Goal: Information Seeking & Learning: Learn about a topic

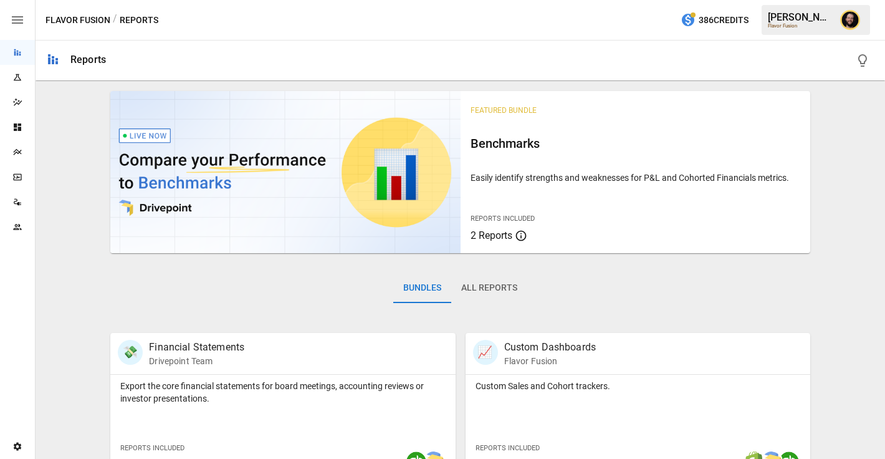
click at [19, 205] on icon "Data Sources" at bounding box center [19, 203] width 4 height 3
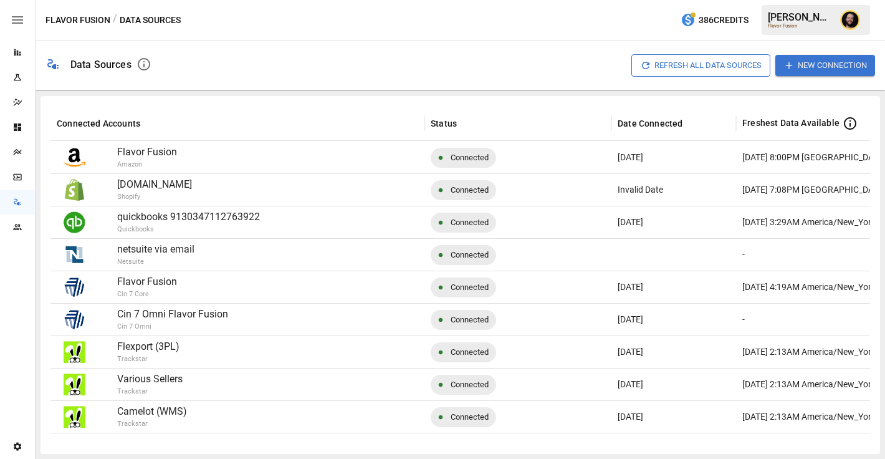
click at [832, 70] on button "New Connection" at bounding box center [826, 65] width 100 height 21
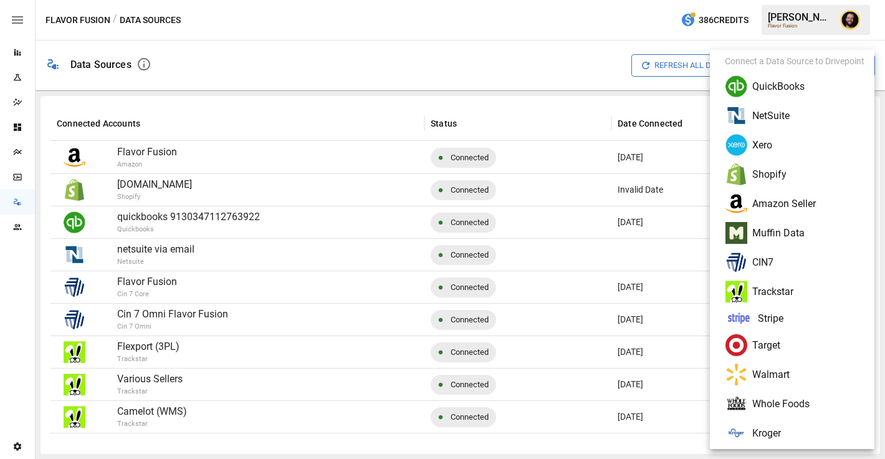
click at [19, 51] on div at bounding box center [442, 229] width 885 height 459
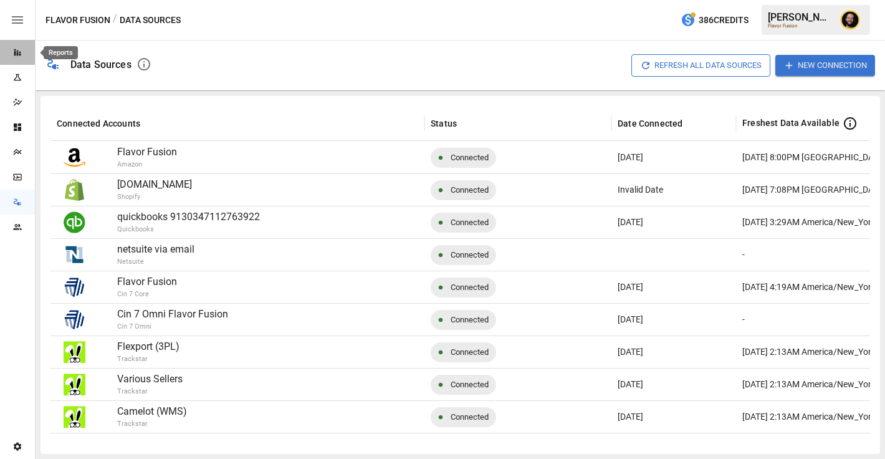
click at [17, 55] on icon "Reports" at bounding box center [17, 52] width 7 height 7
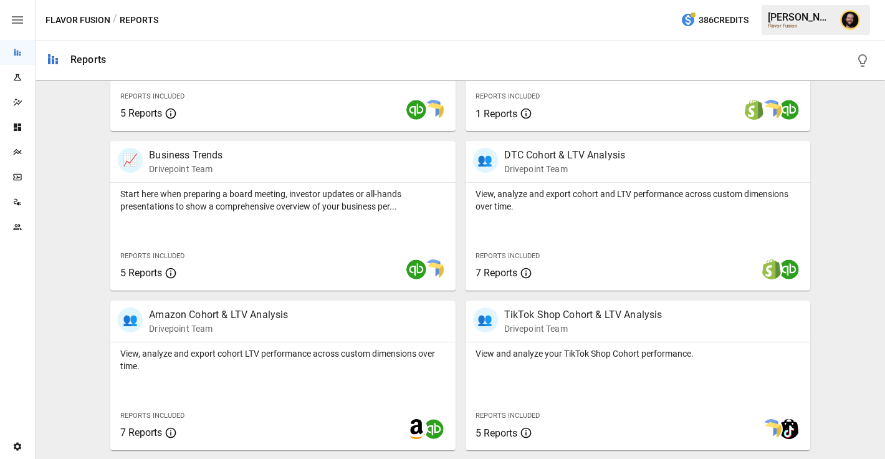
scroll to position [419, 0]
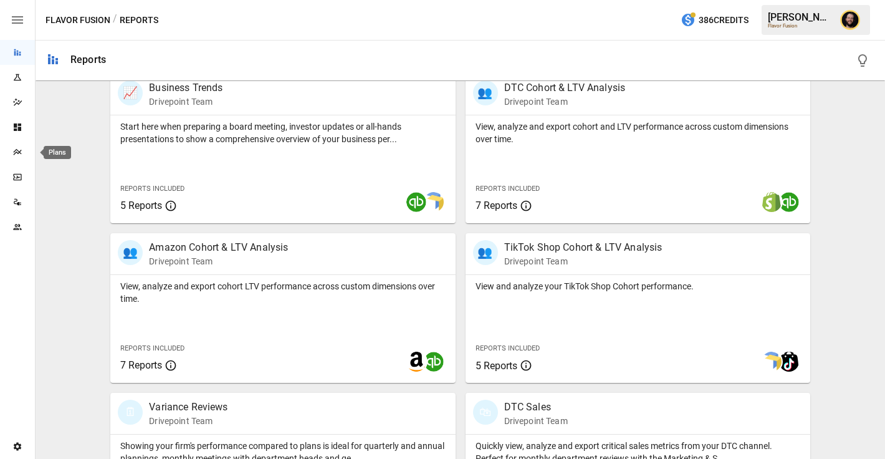
click at [6, 150] on div "Plans" at bounding box center [17, 152] width 35 height 10
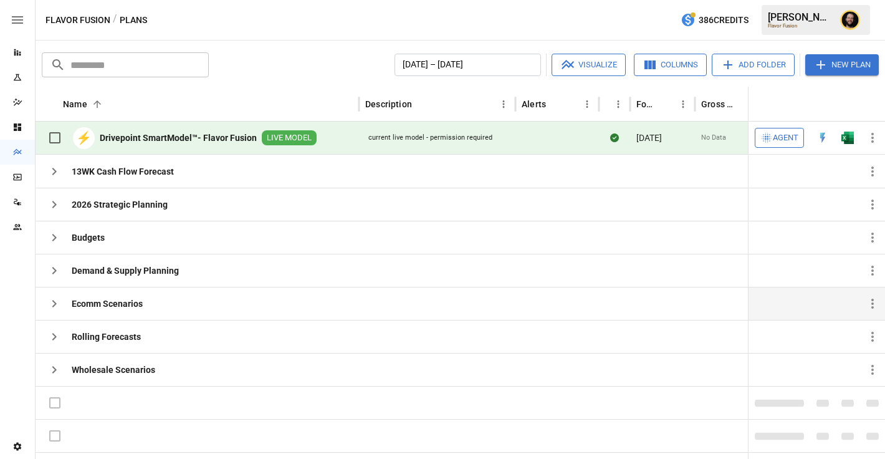
click at [55, 299] on icon "button" at bounding box center [54, 303] width 15 height 15
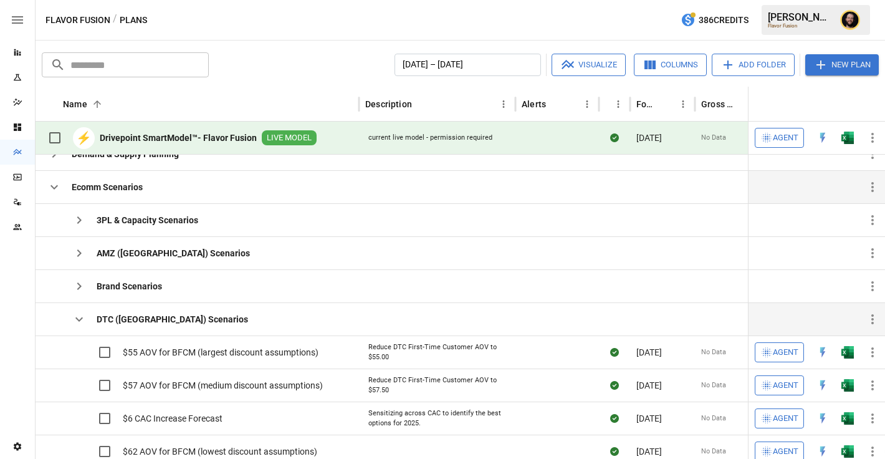
scroll to position [130, 0]
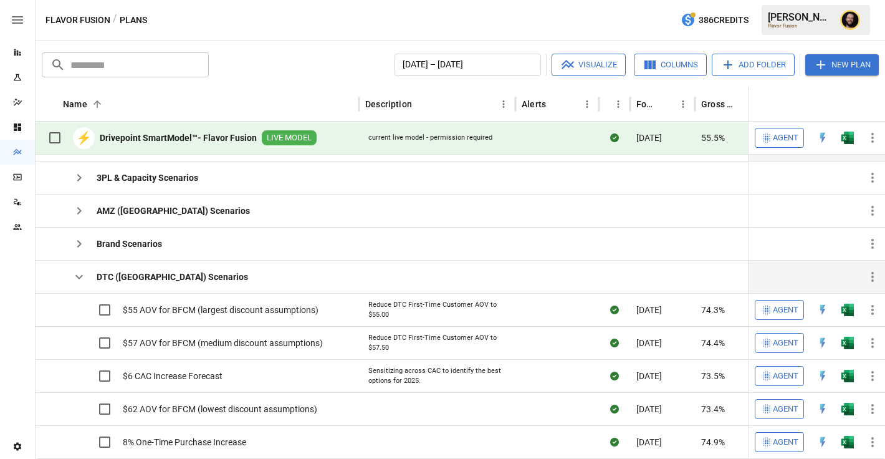
click at [81, 277] on icon "button" at bounding box center [78, 277] width 7 height 4
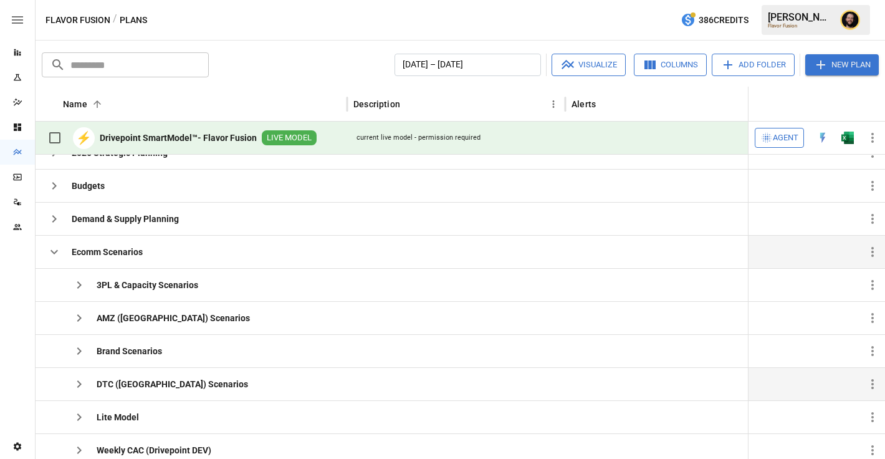
scroll to position [34, 0]
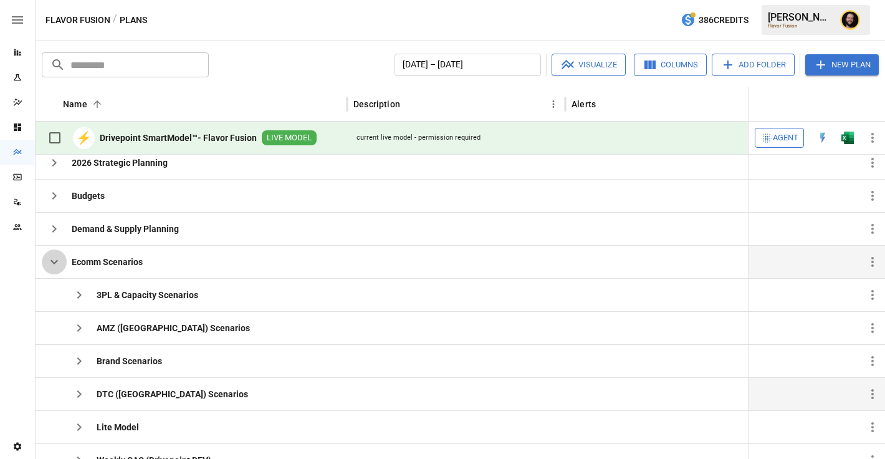
click at [59, 260] on icon "button" at bounding box center [54, 261] width 15 height 15
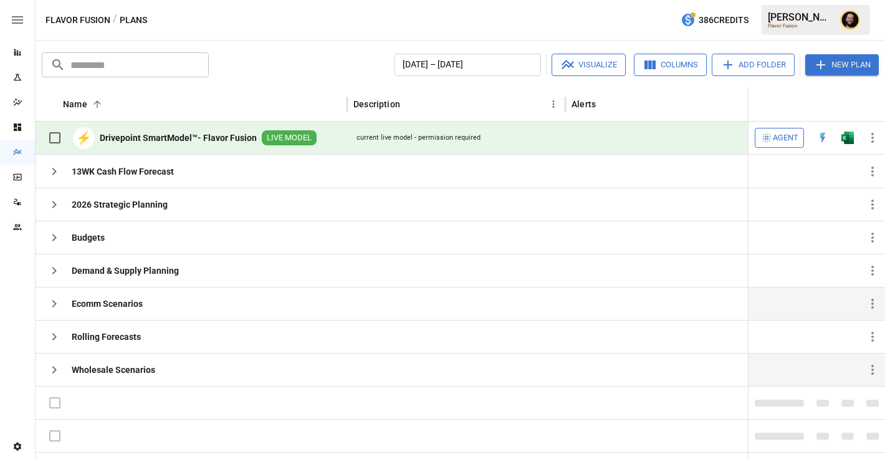
click at [60, 366] on icon "button" at bounding box center [54, 369] width 15 height 15
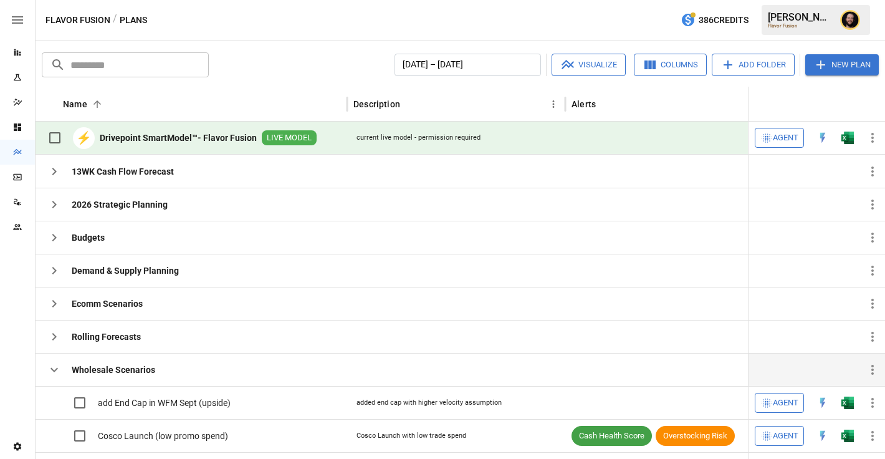
click at [55, 372] on icon "button" at bounding box center [54, 369] width 15 height 15
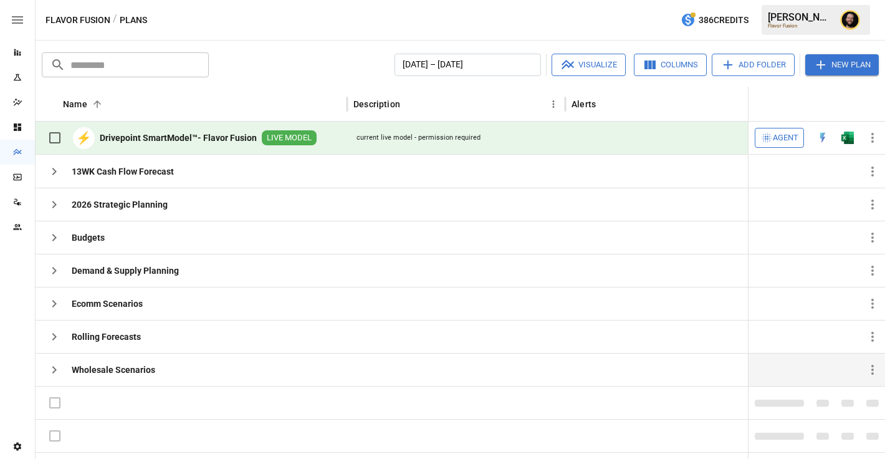
click at [20, 53] on icon "Reports" at bounding box center [17, 52] width 7 height 7
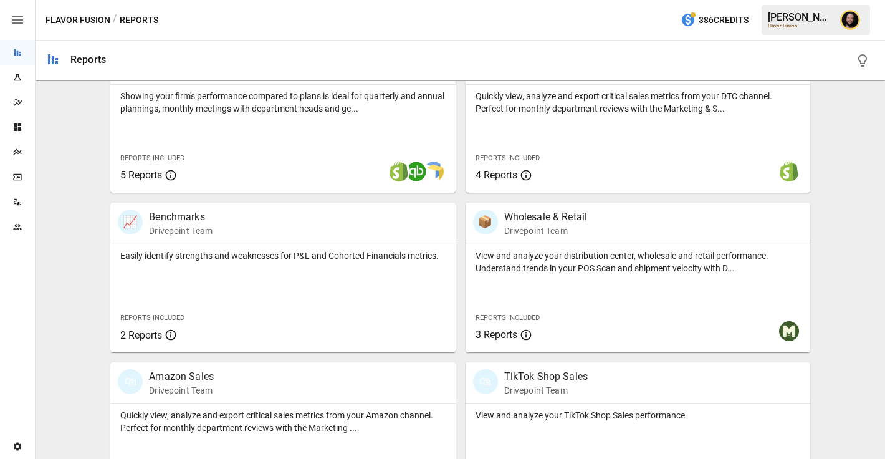
scroll to position [774, 0]
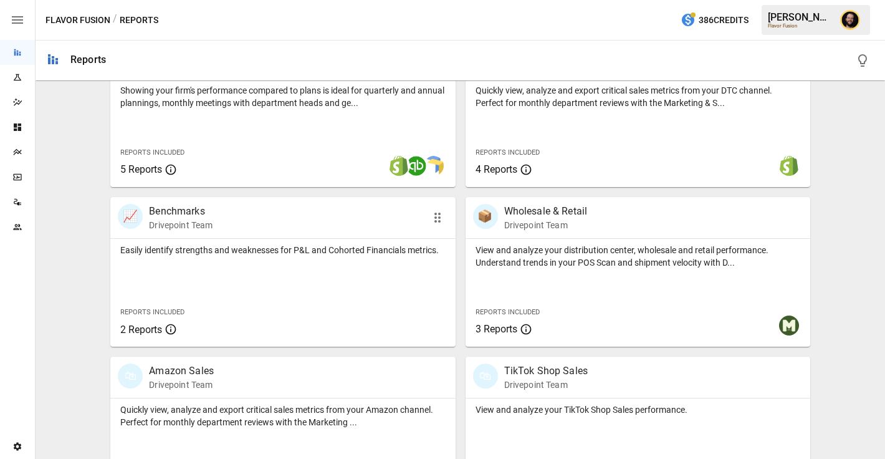
click at [261, 267] on div "Easily identify strengths and weaknesses for P&L and Cohorted Financials metric…" at bounding box center [282, 293] width 345 height 108
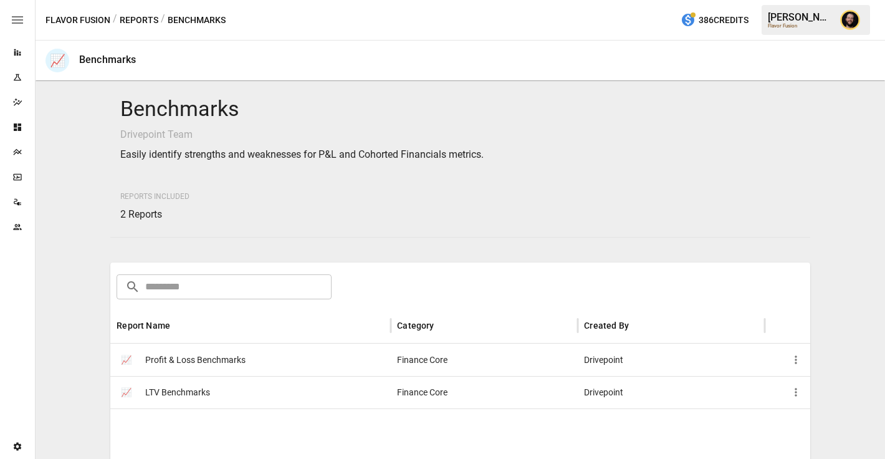
scroll to position [127, 0]
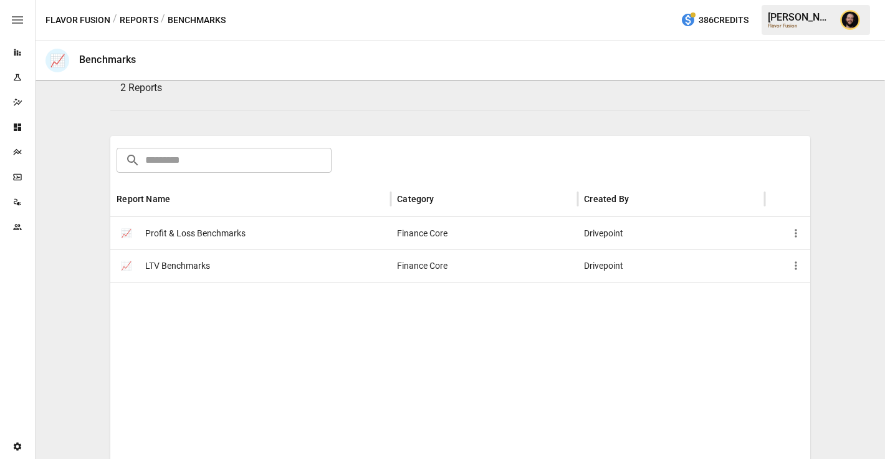
click at [249, 265] on div "📈 LTV Benchmarks" at bounding box center [250, 265] width 281 height 32
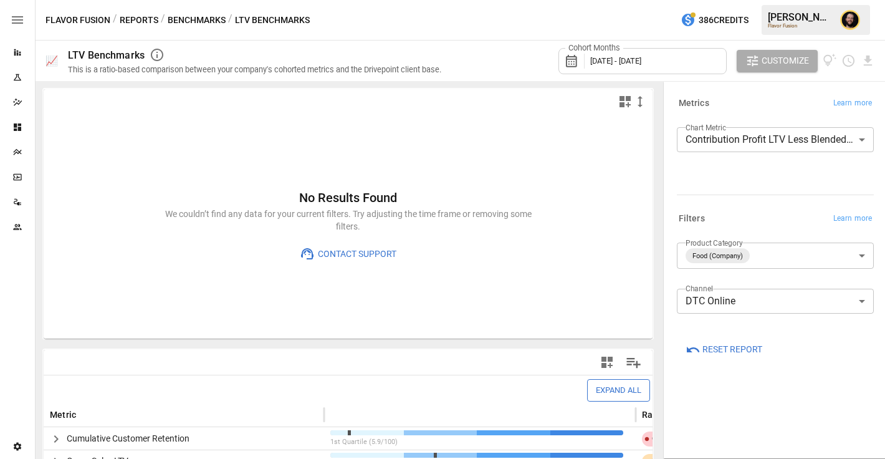
scroll to position [178, 0]
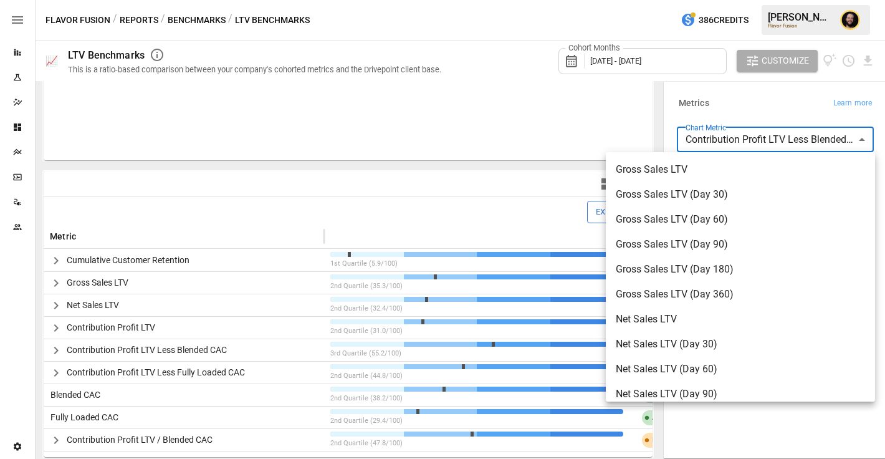
click at [796, 0] on body "Reports Experiments Dazzler Studio Dashboards Plans SmartModel ™ Data Sources T…" at bounding box center [442, 0] width 885 height 0
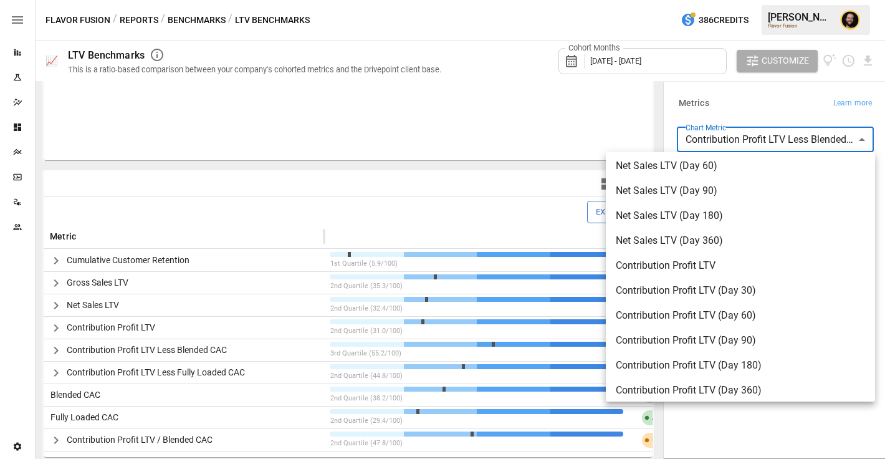
click at [675, 222] on span "Net Sales LTV (Day 180)" at bounding box center [740, 215] width 249 height 15
type input "**********"
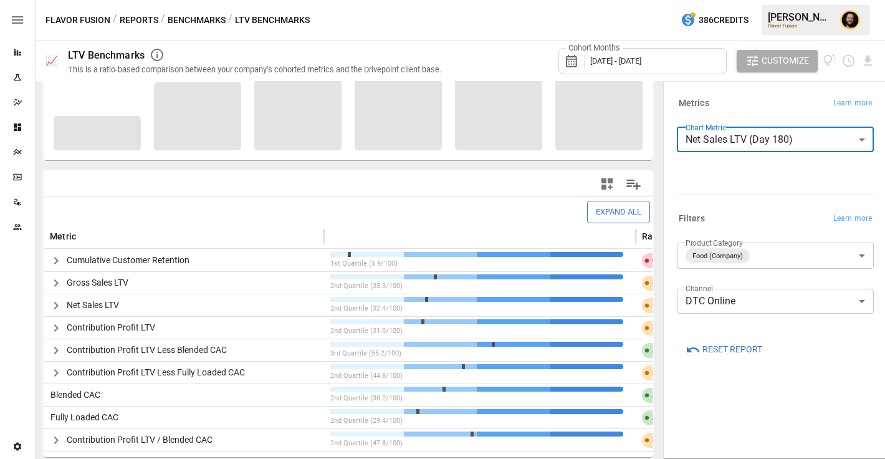
scroll to position [178, 0]
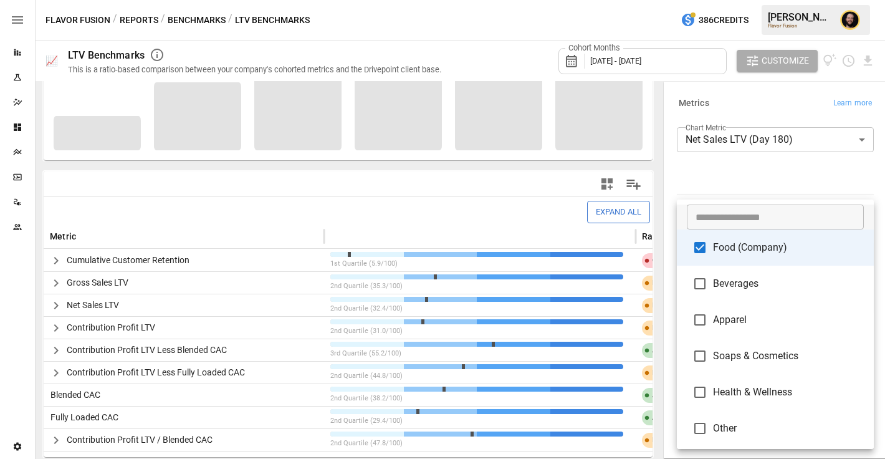
click at [744, 0] on body "Reports Experiments Dazzler Studio Dashboards Plans SmartModel ™ Data Sources T…" at bounding box center [442, 0] width 885 height 0
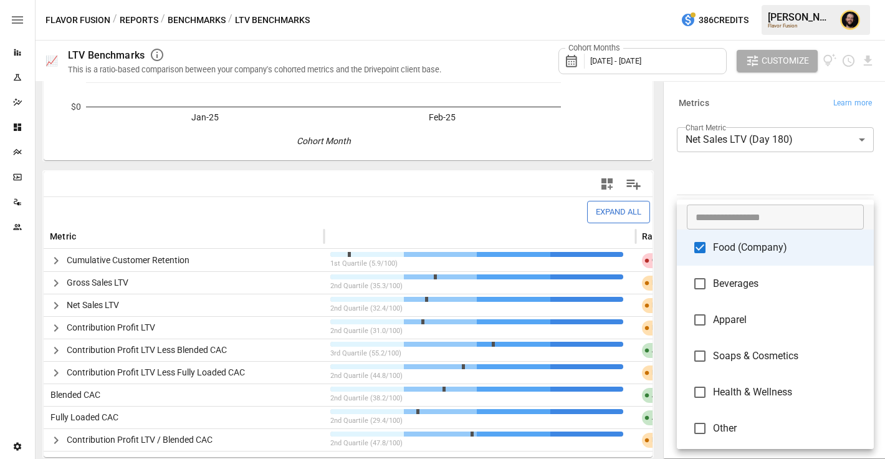
click at [702, 172] on div at bounding box center [442, 229] width 885 height 459
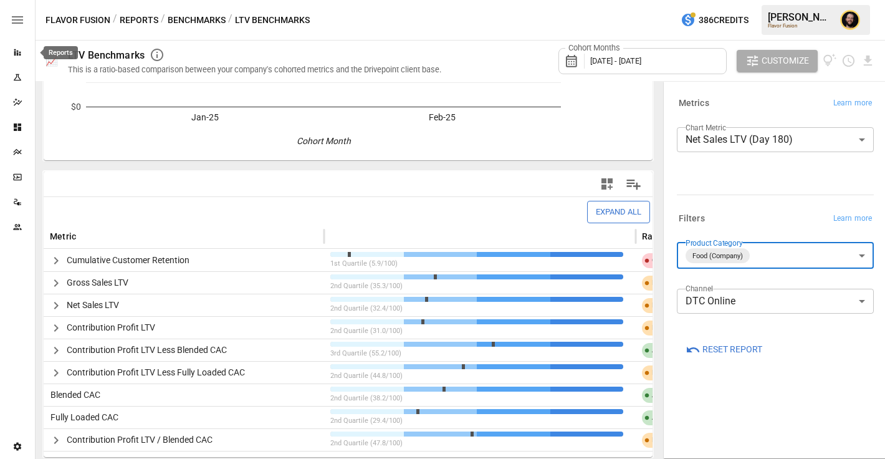
click at [21, 55] on icon "Reports" at bounding box center [17, 52] width 10 height 10
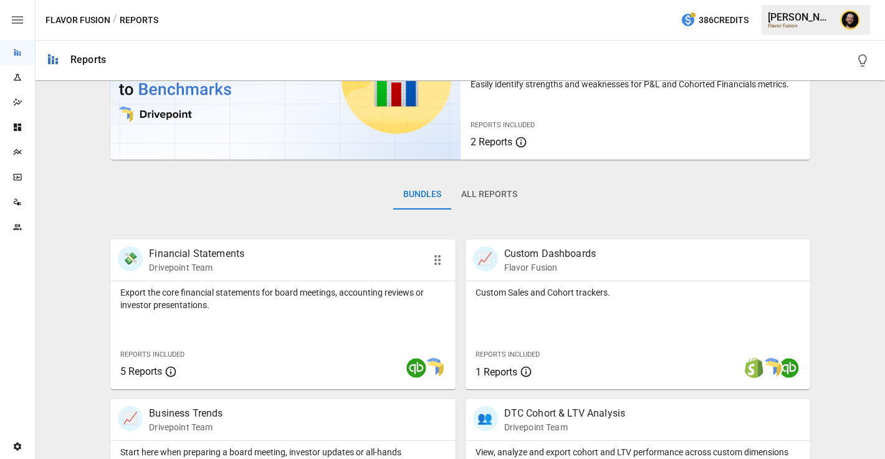
scroll to position [96, 0]
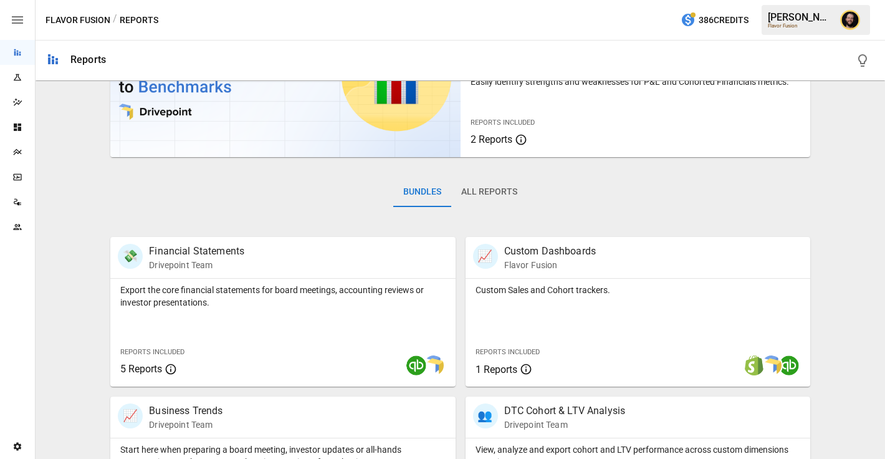
click at [21, 128] on icon "Dashboards" at bounding box center [17, 127] width 10 height 10
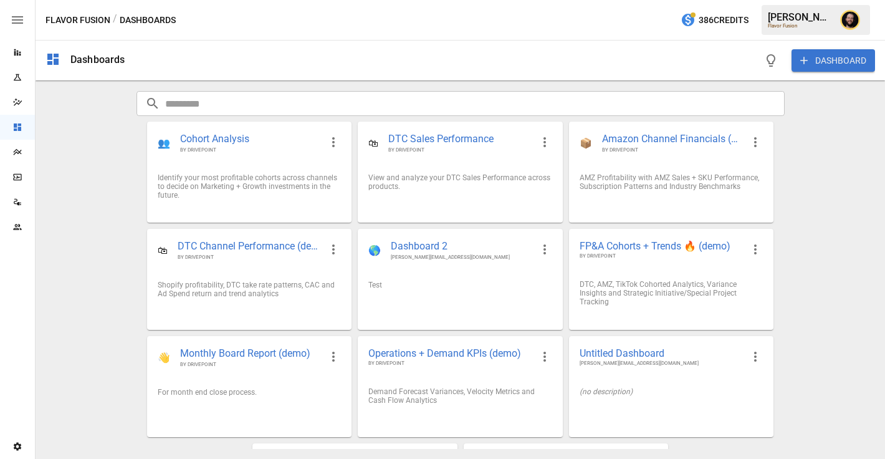
scroll to position [96, 0]
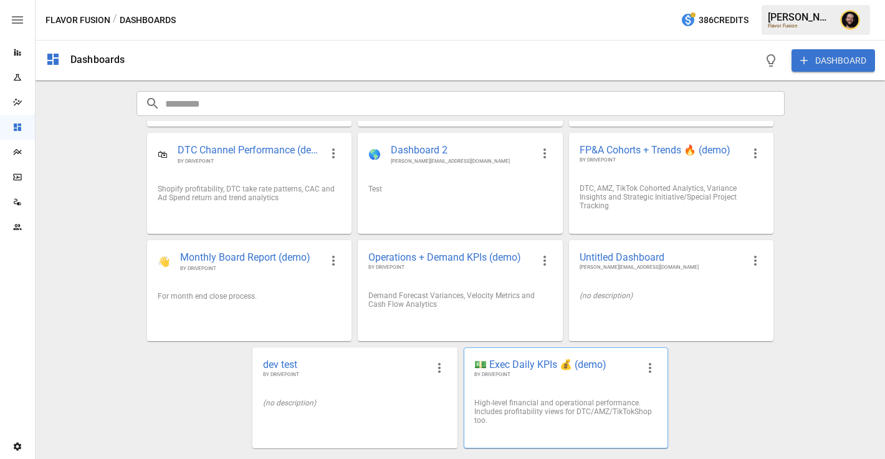
click at [535, 385] on div "💵 Exec Daily KPIs 💰 (demo) BY DRIVEPOINT" at bounding box center [566, 368] width 203 height 41
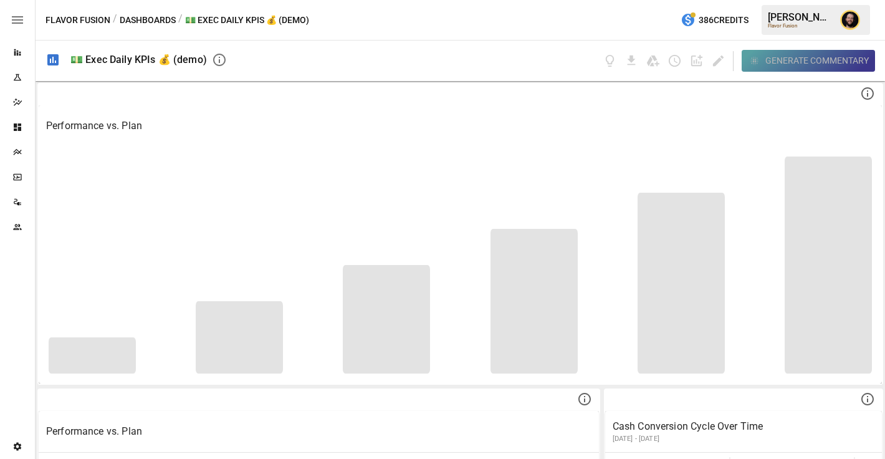
click at [783, 59] on div "Generate Commentary" at bounding box center [817, 61] width 103 height 16
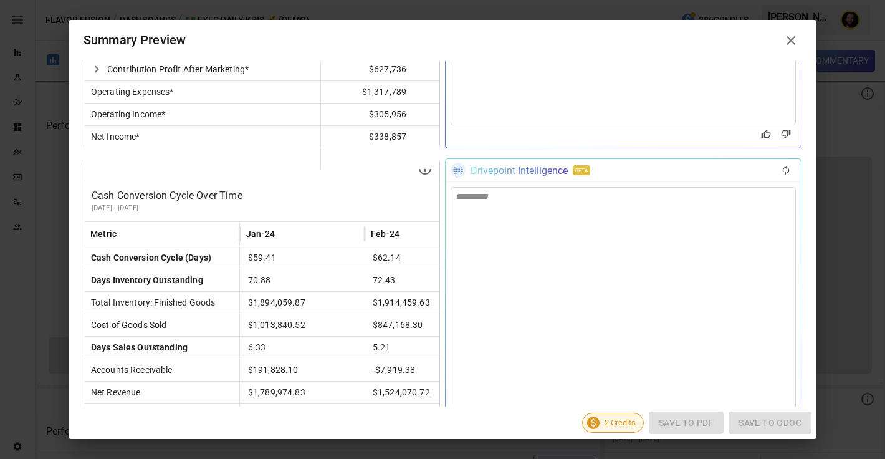
scroll to position [738, 0]
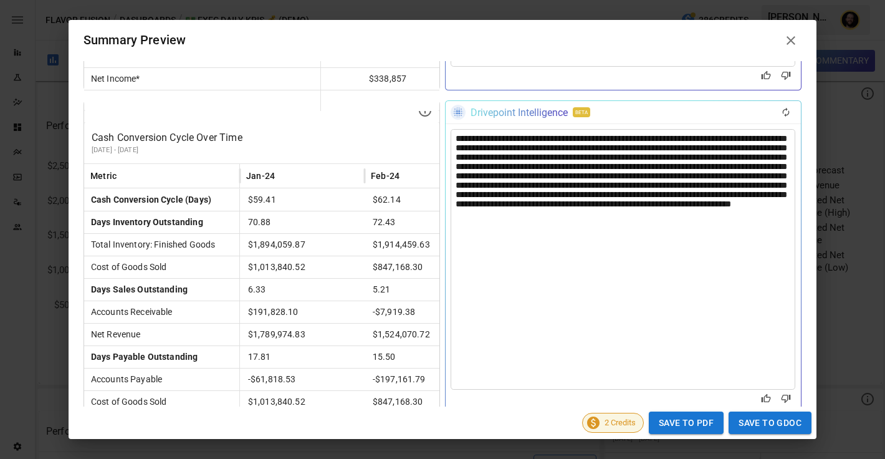
click at [796, 38] on icon at bounding box center [791, 40] width 15 height 15
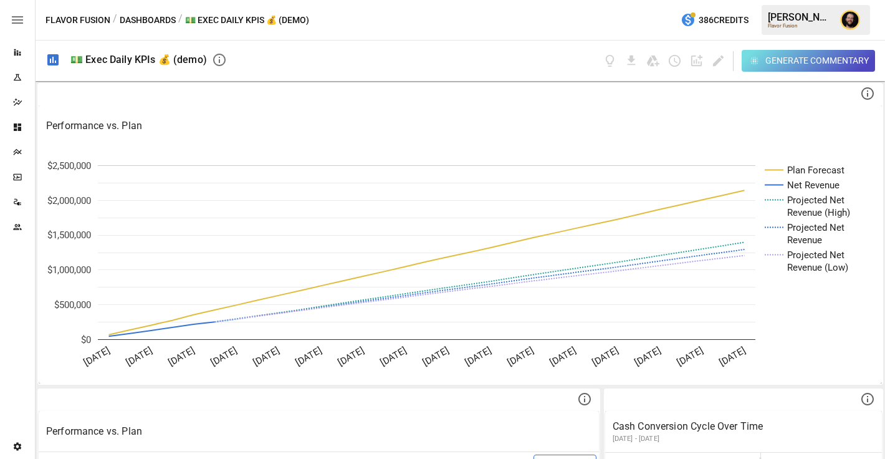
click at [7, 150] on div "Plans" at bounding box center [17, 152] width 35 height 10
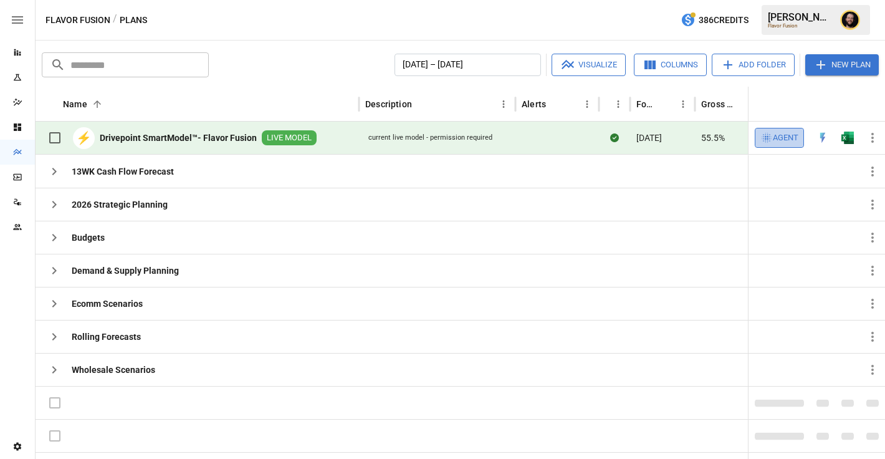
click at [783, 137] on span "Agent" at bounding box center [786, 138] width 26 height 14
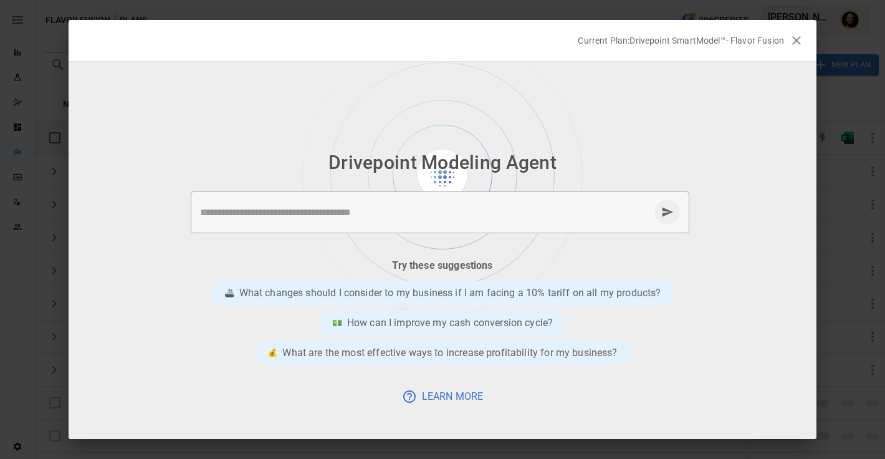
click at [320, 210] on textarea at bounding box center [425, 212] width 450 height 14
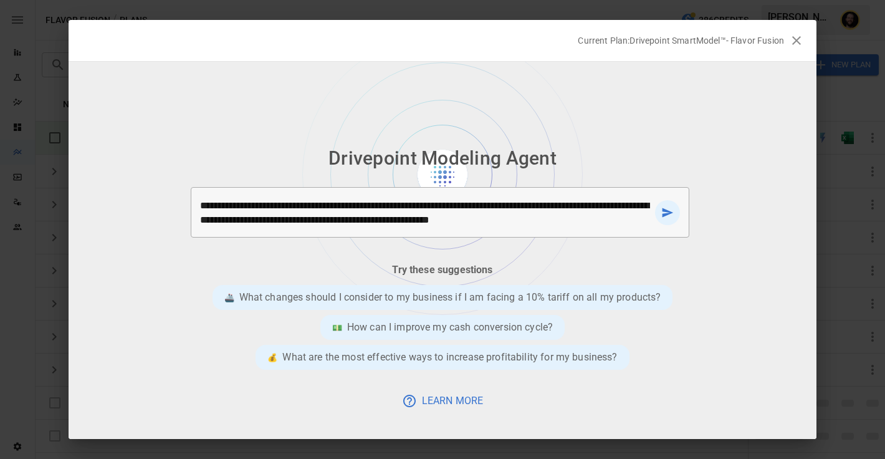
type textarea "**********"
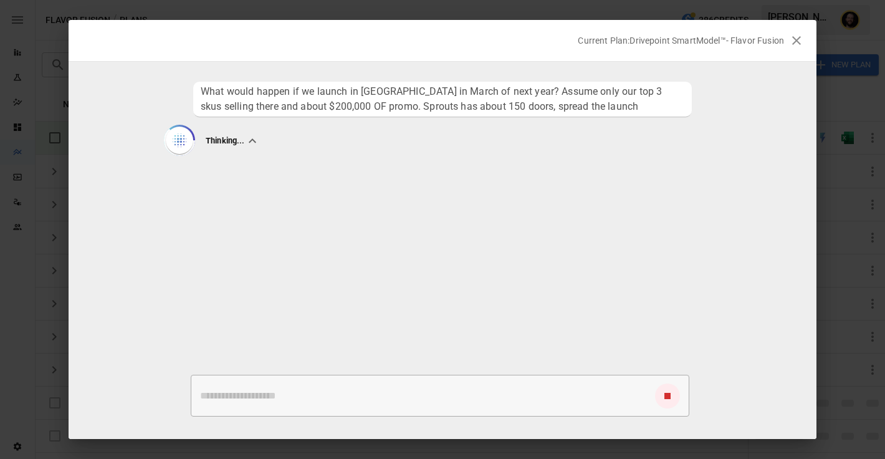
click at [211, 316] on ul "What would happen if we launch in [GEOGRAPHIC_DATA] in March of next year? Assu…" at bounding box center [443, 216] width 748 height 278
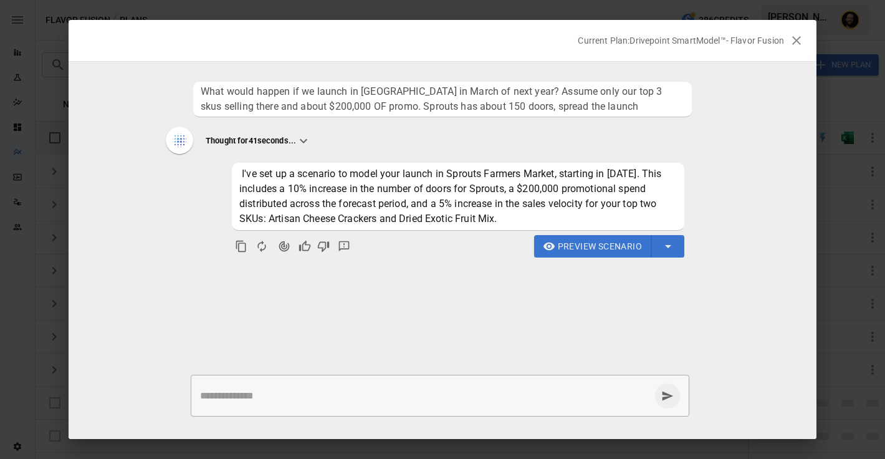
click at [336, 400] on textarea at bounding box center [425, 395] width 450 height 14
drag, startPoint x: 514, startPoint y: 221, endPoint x: 249, endPoint y: 219, distance: 265.6
click at [249, 219] on span "I've set up a scenario to model your launch in Sprouts Farmers Market, starting…" at bounding box center [458, 196] width 438 height 60
click at [334, 199] on span "I've set up a scenario to model your launch in Sprouts Farmers Market, starting…" at bounding box center [451, 196] width 425 height 57
click at [264, 404] on div "* ​" at bounding box center [440, 396] width 499 height 42
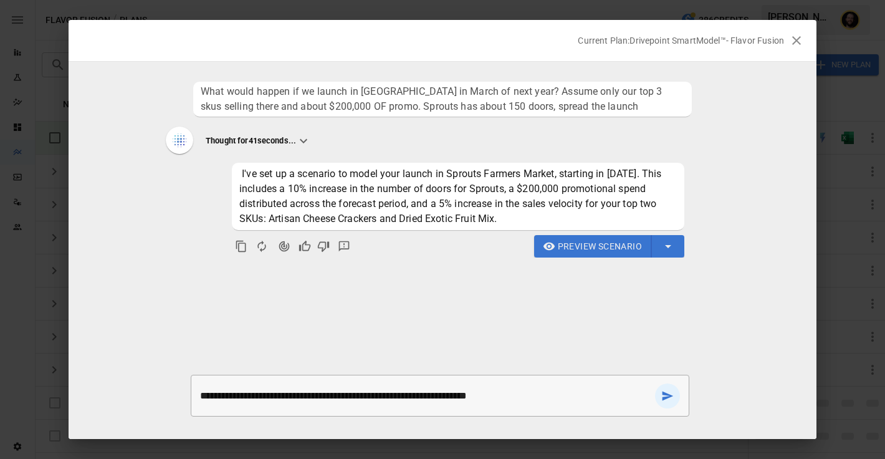
type textarea "**********"
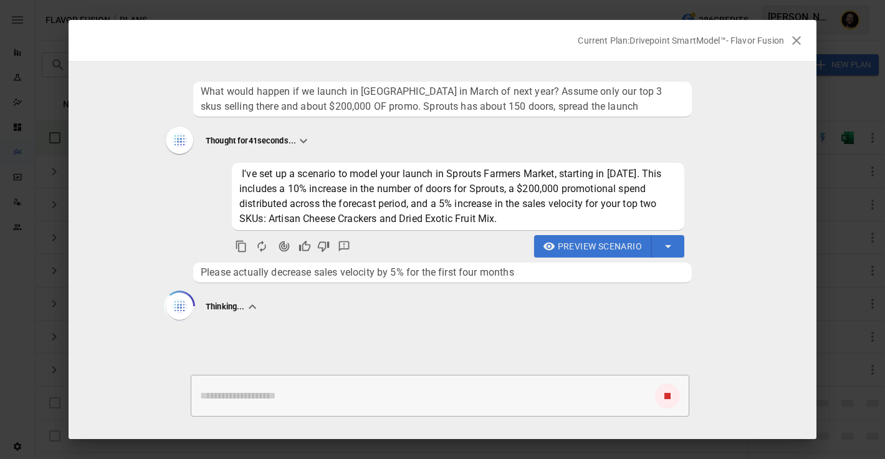
click at [577, 232] on div "I've set up a scenario to model your launch in Sprouts Farmers Market, starting…" at bounding box center [443, 208] width 484 height 97
click at [573, 243] on span "Preview Scenario" at bounding box center [600, 247] width 84 height 16
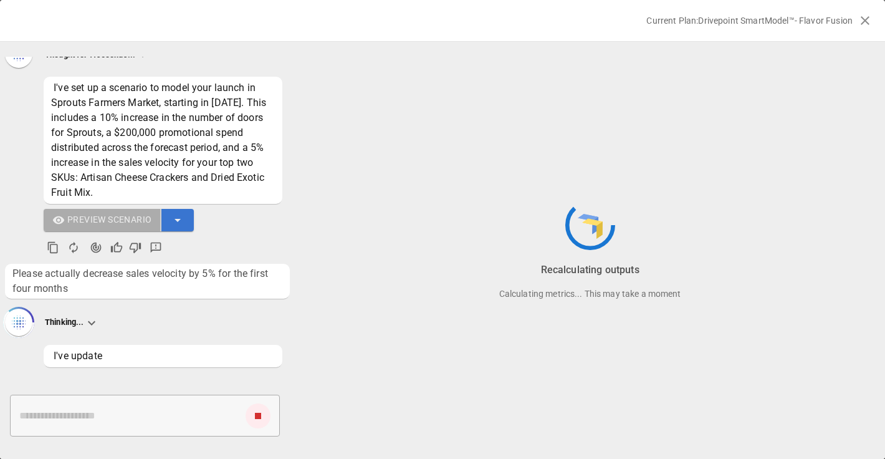
click at [181, 168] on div "I've set up a scenario to model your launch in Sprouts Farmers Market, starting…" at bounding box center [147, 166] width 270 height 185
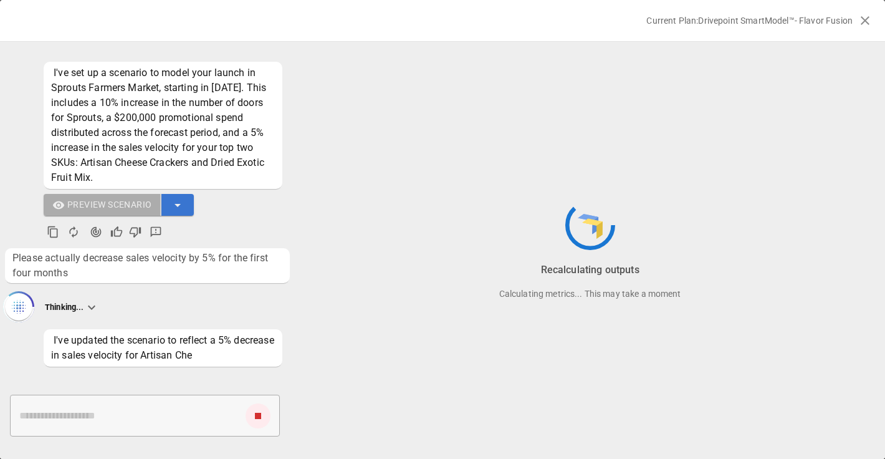
click at [177, 200] on button "button" at bounding box center [177, 205] width 32 height 22
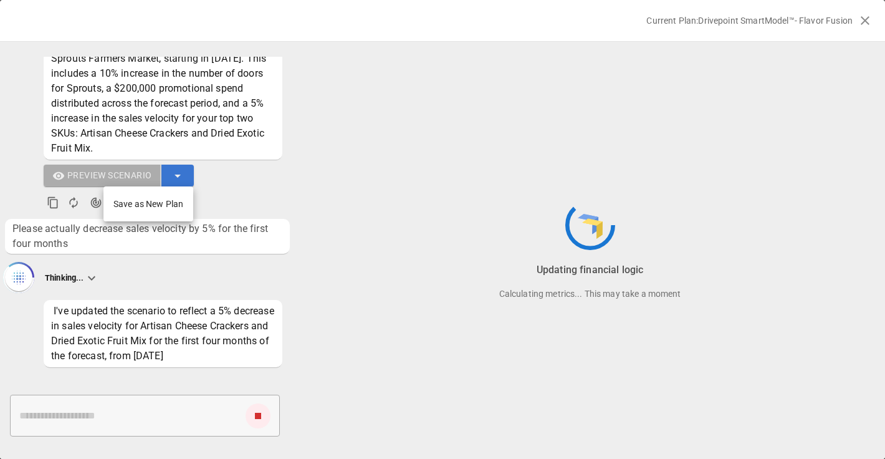
scroll to position [175, 0]
click at [224, 178] on div at bounding box center [442, 229] width 885 height 459
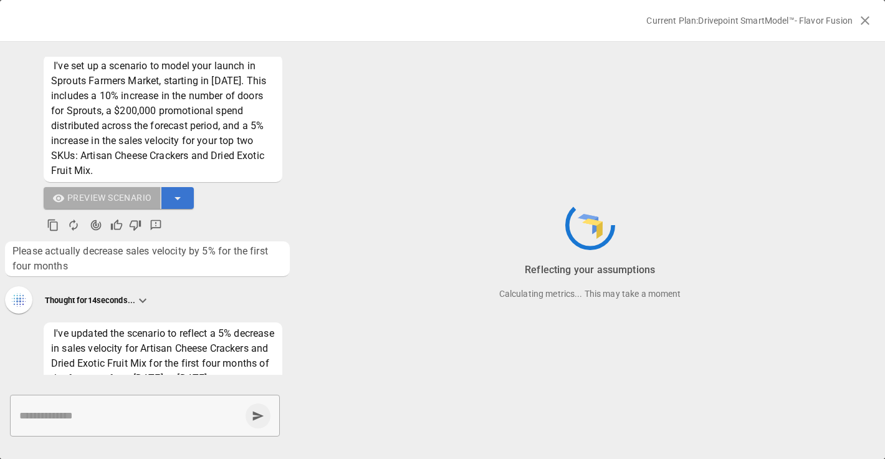
scroll to position [0, 0]
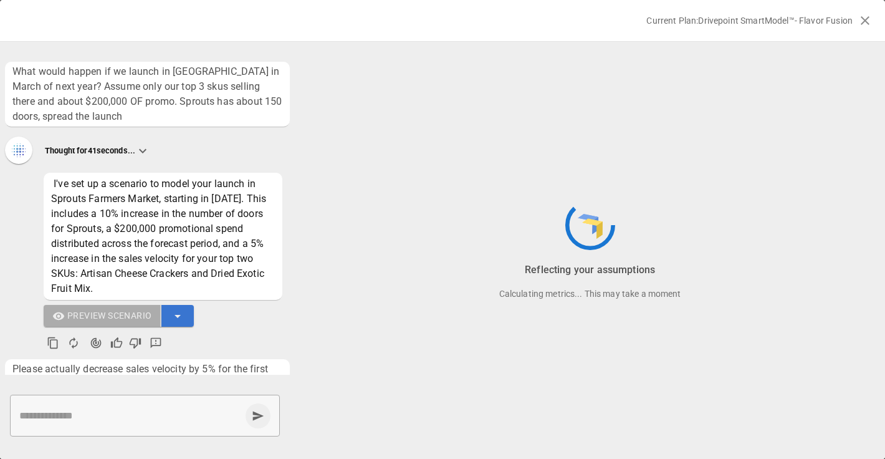
click at [150, 151] on icon at bounding box center [142, 150] width 15 height 15
click at [145, 150] on icon at bounding box center [142, 150] width 15 height 15
click at [185, 322] on button "button" at bounding box center [177, 316] width 32 height 22
click at [234, 329] on div at bounding box center [442, 229] width 885 height 459
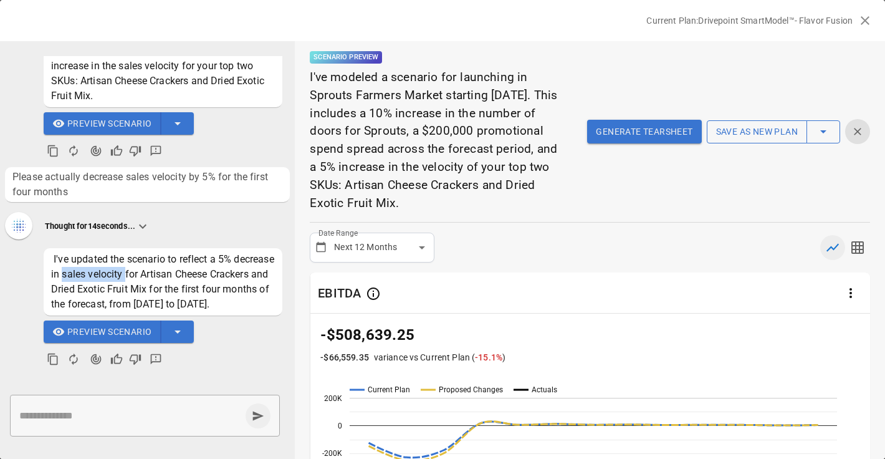
drag, startPoint x: 105, startPoint y: 259, endPoint x: 168, endPoint y: 259, distance: 62.3
click at [168, 259] on span "I've updated the scenario to reflect a 5% decrease in sales velocity for Artisa…" at bounding box center [164, 281] width 226 height 57
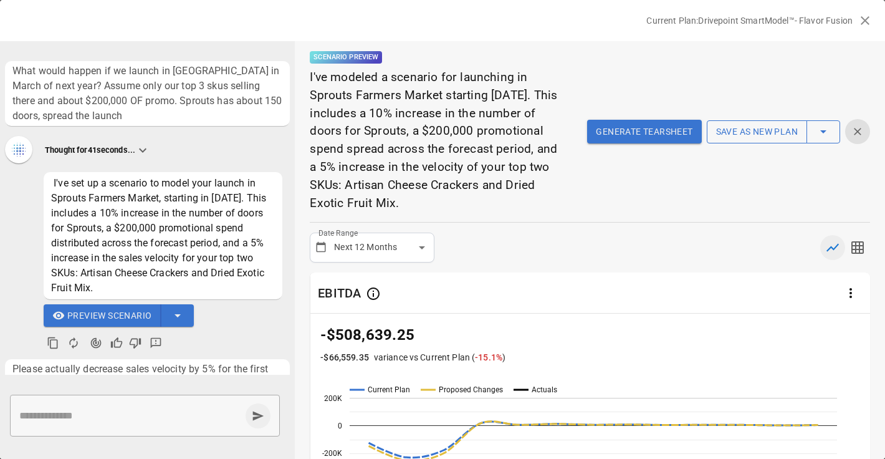
click at [174, 314] on icon "button" at bounding box center [177, 315] width 15 height 15
click at [154, 346] on li "Save as New Plan" at bounding box center [148, 344] width 90 height 25
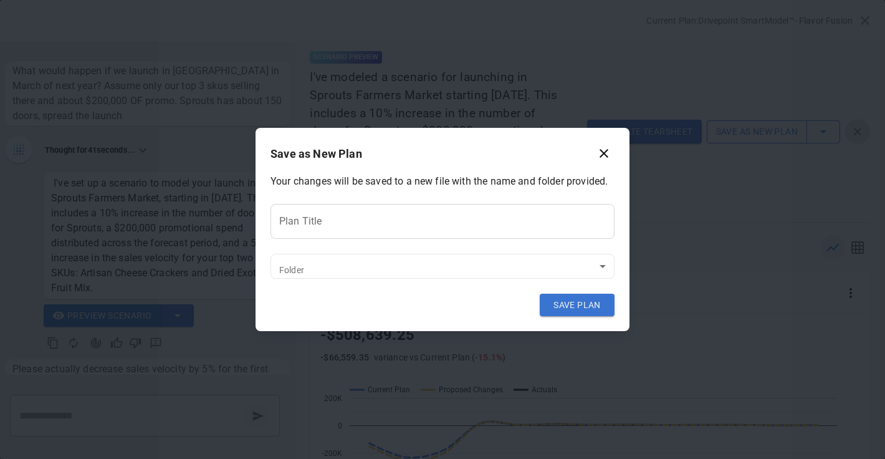
click at [398, 231] on input "Plan Title" at bounding box center [443, 221] width 344 height 35
click at [370, 0] on body "Reports Experiments Dazzler Studio Dashboards Plans SmartModel ™ Data Sources T…" at bounding box center [442, 0] width 885 height 0
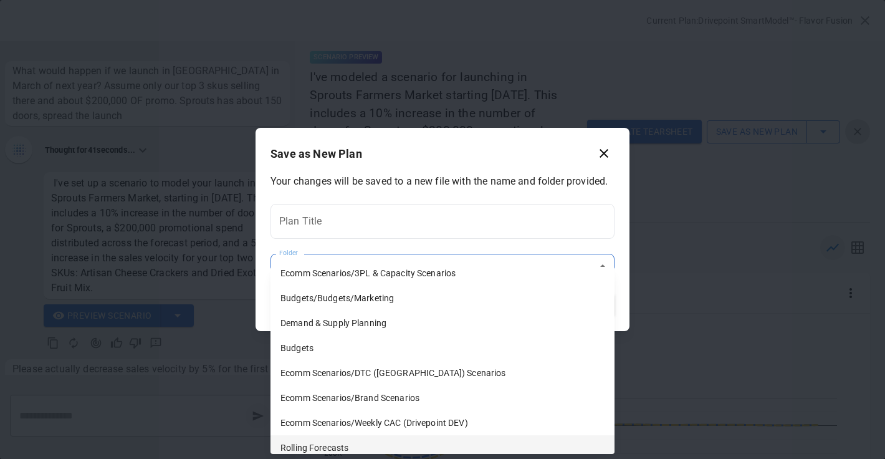
scroll to position [421, 0]
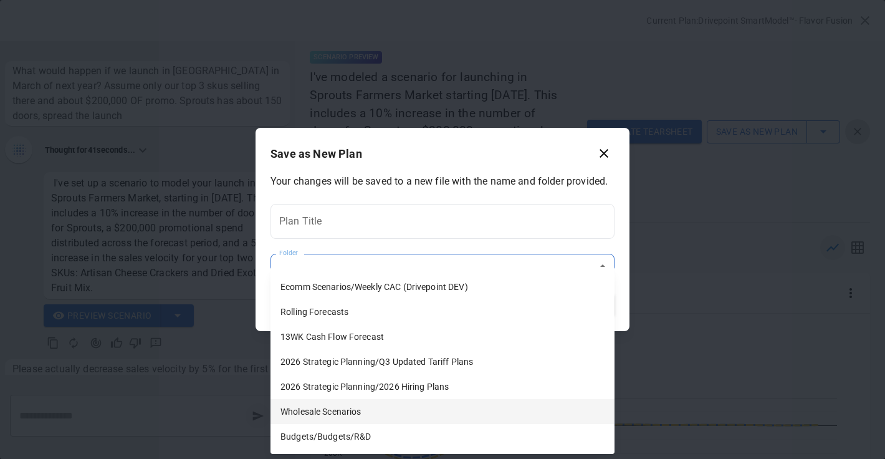
click at [346, 413] on li "Wholesale Scenarios" at bounding box center [443, 411] width 344 height 25
type input "**********"
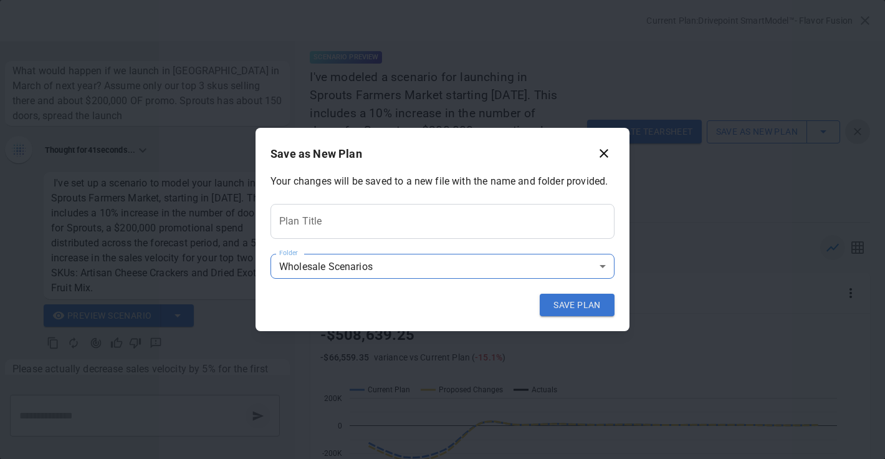
click at [313, 211] on div "Plan Title Plan Title" at bounding box center [443, 221] width 344 height 35
click at [600, 155] on icon "button" at bounding box center [604, 153] width 15 height 15
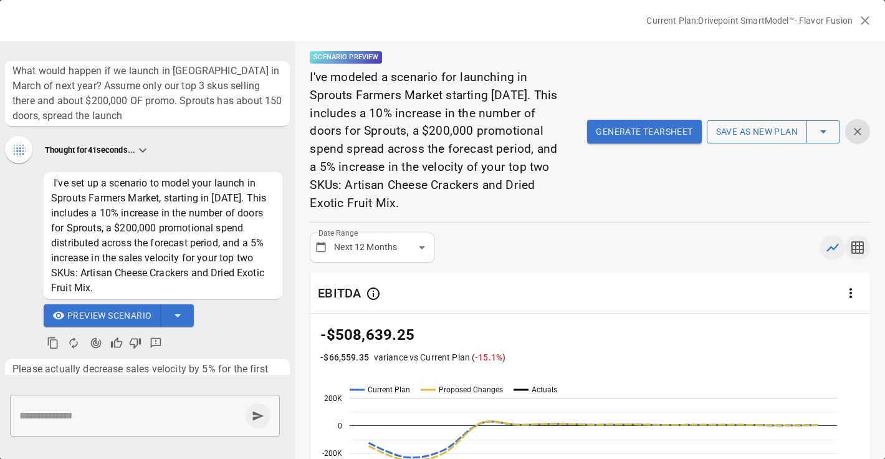
click at [864, 248] on icon "button" at bounding box center [857, 247] width 15 height 15
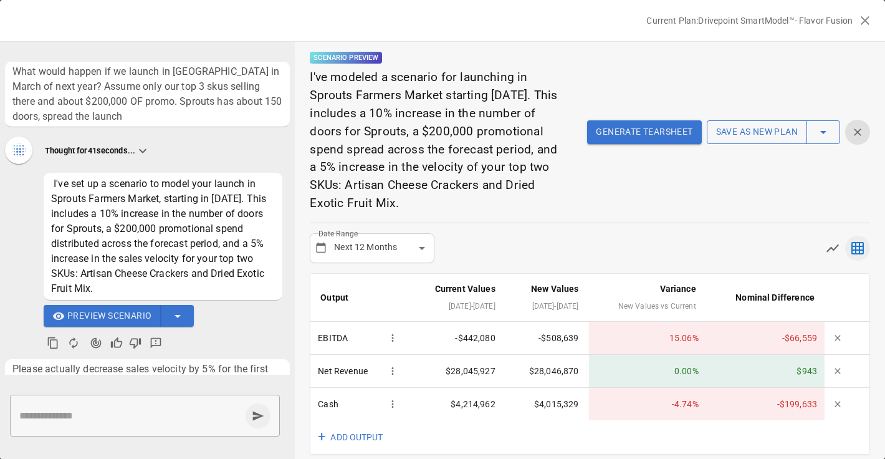
scroll to position [11, 0]
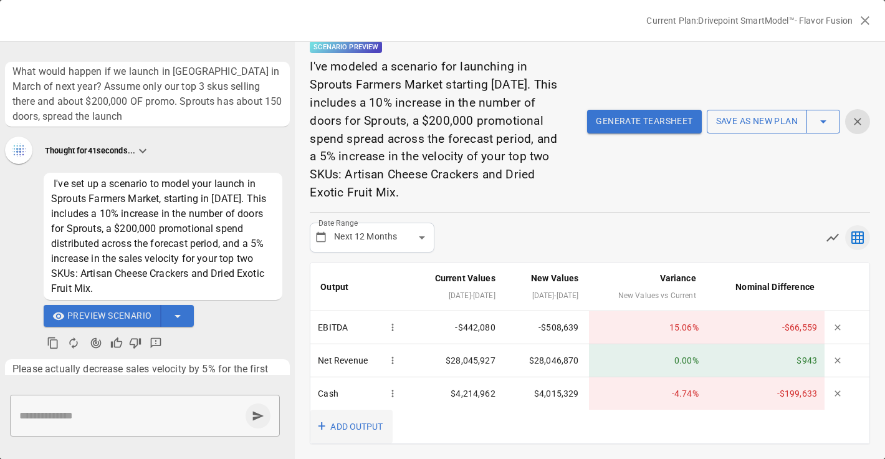
click at [357, 421] on button "+ ADD OUTPUT" at bounding box center [351, 427] width 82 height 34
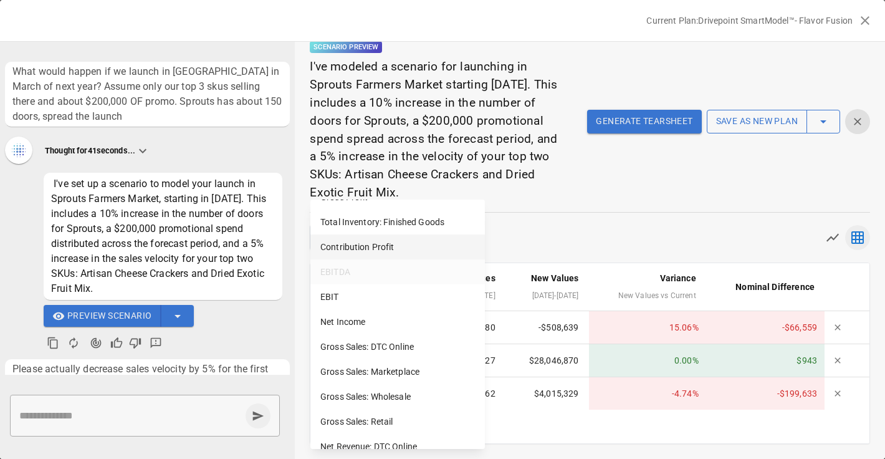
scroll to position [0, 0]
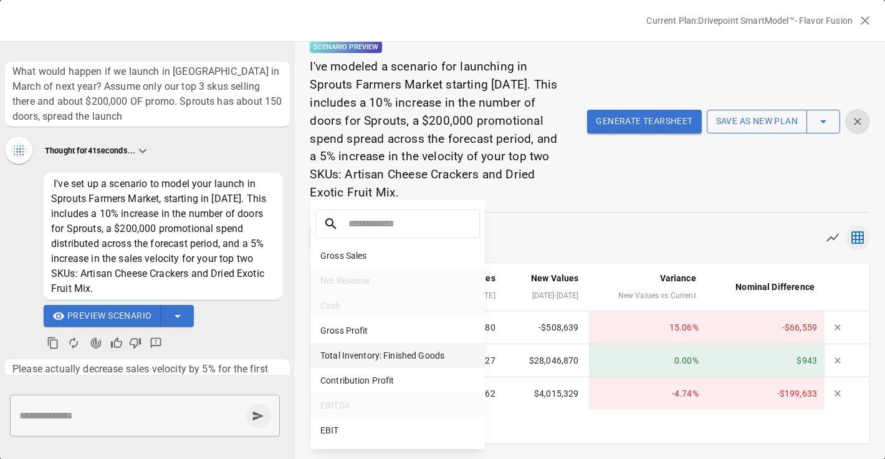
click at [388, 355] on li "Total Inventory: Finished Goods" at bounding box center [397, 355] width 175 height 25
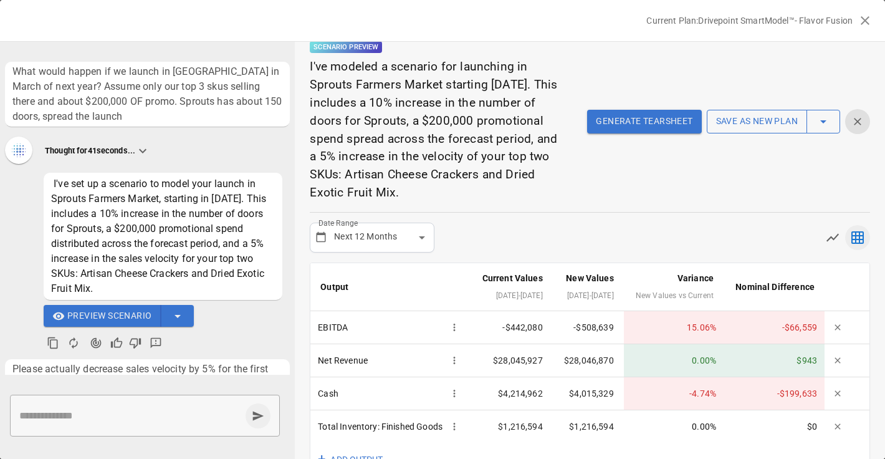
scroll to position [66, 0]
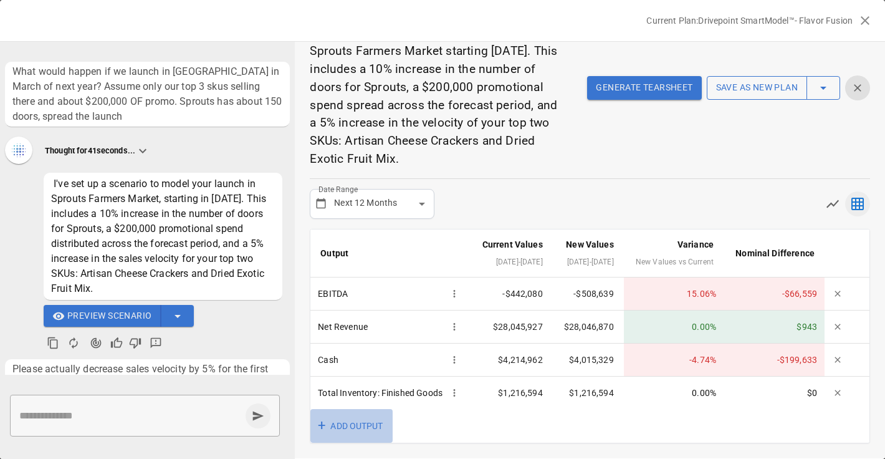
click at [336, 432] on button "+ ADD OUTPUT" at bounding box center [351, 426] width 82 height 34
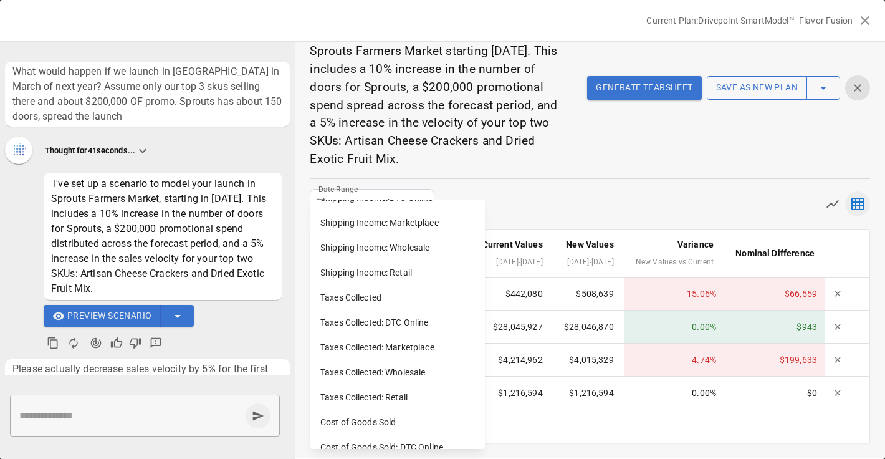
scroll to position [1071, 0]
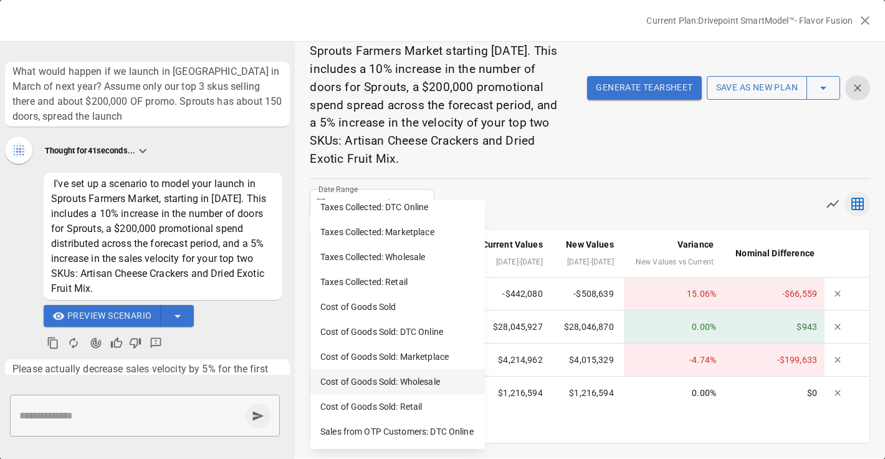
click at [368, 382] on li "Cost of Goods Sold: Wholesale" at bounding box center [397, 381] width 175 height 25
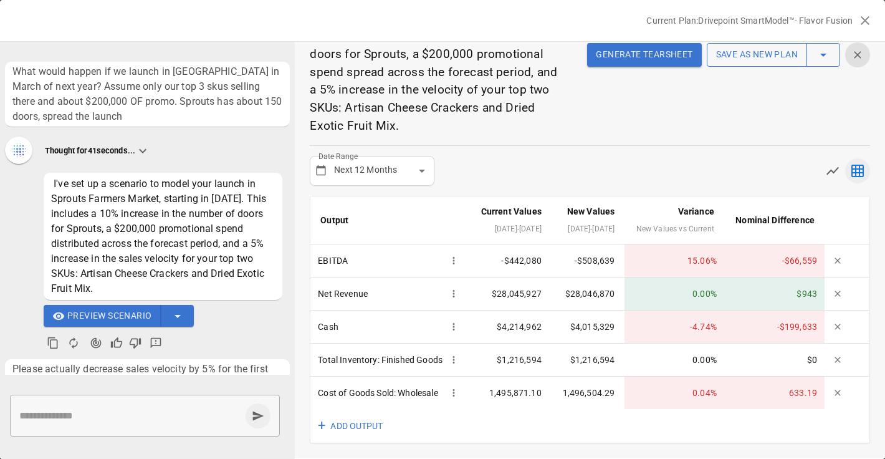
scroll to position [0, 0]
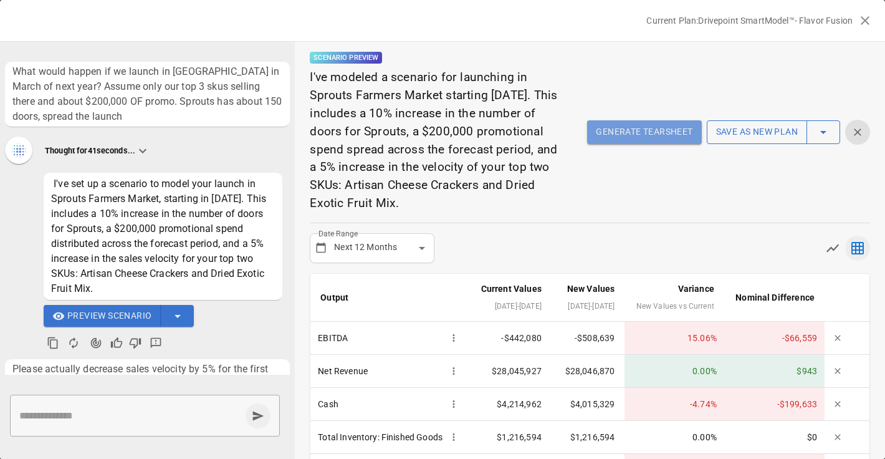
click at [627, 132] on button "Generate Tearsheet" at bounding box center [644, 132] width 114 height 24
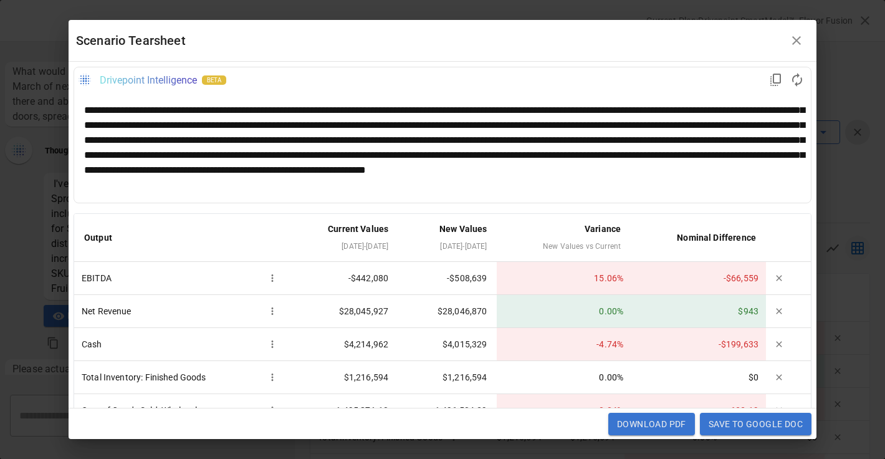
click at [451, 138] on div "**********" at bounding box center [442, 148] width 717 height 90
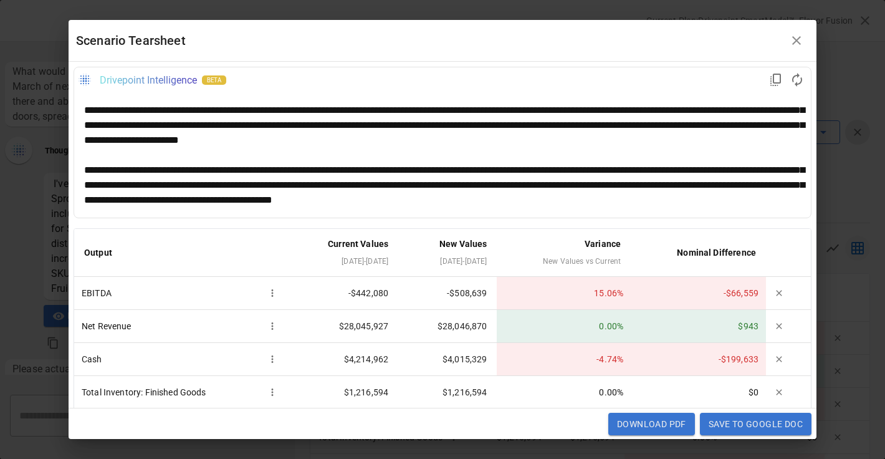
click at [446, 185] on div "**********" at bounding box center [442, 185] width 717 height 45
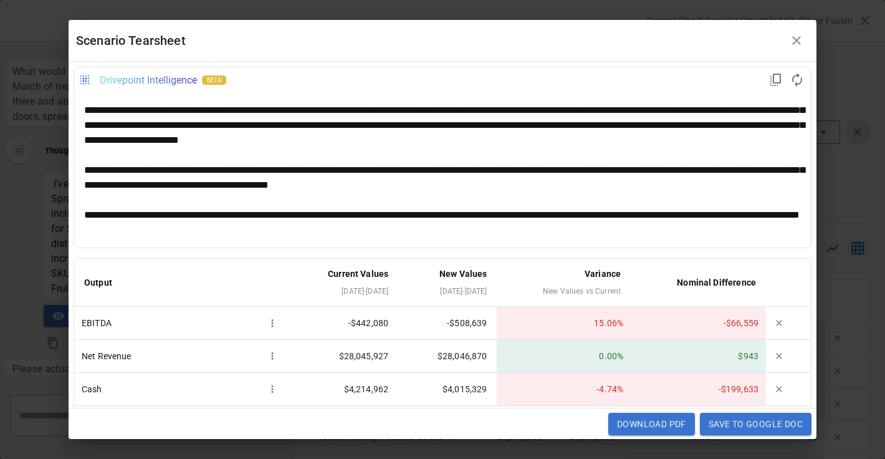
scroll to position [13, 0]
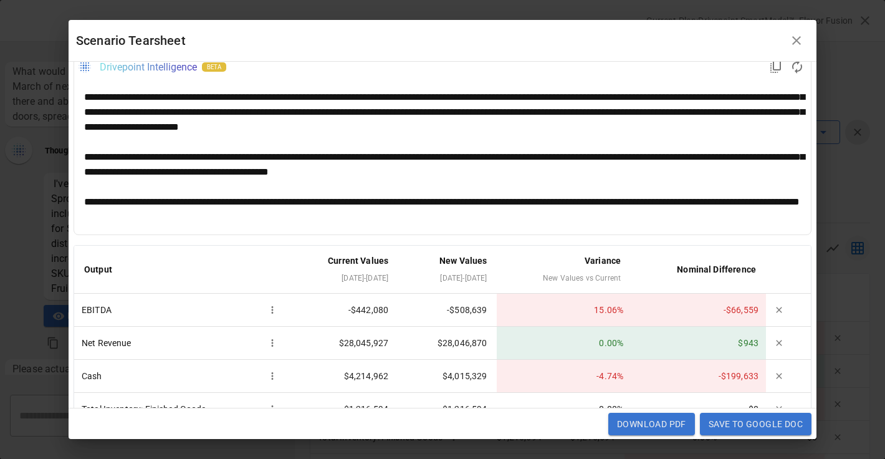
drag, startPoint x: 795, startPoint y: 30, endPoint x: 804, endPoint y: 26, distance: 9.5
click at [795, 30] on button "button" at bounding box center [796, 40] width 25 height 25
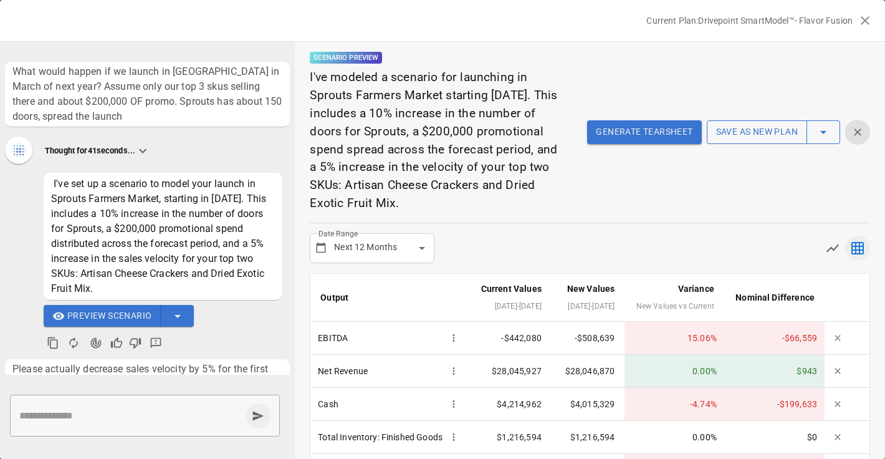
click at [874, 19] on button "button" at bounding box center [865, 20] width 25 height 25
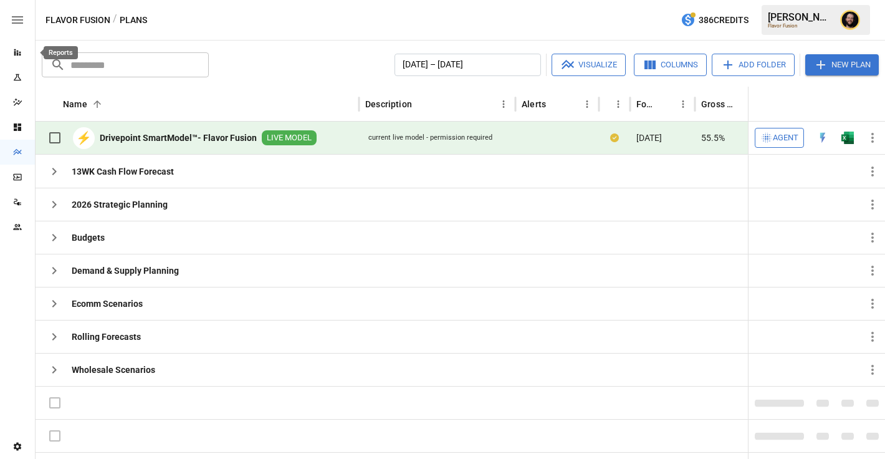
click at [15, 47] on icon "Reports" at bounding box center [17, 52] width 10 height 10
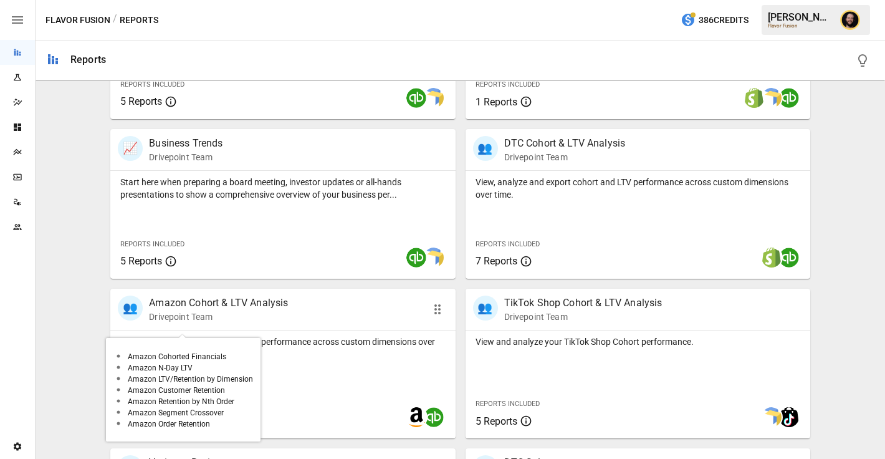
scroll to position [463, 0]
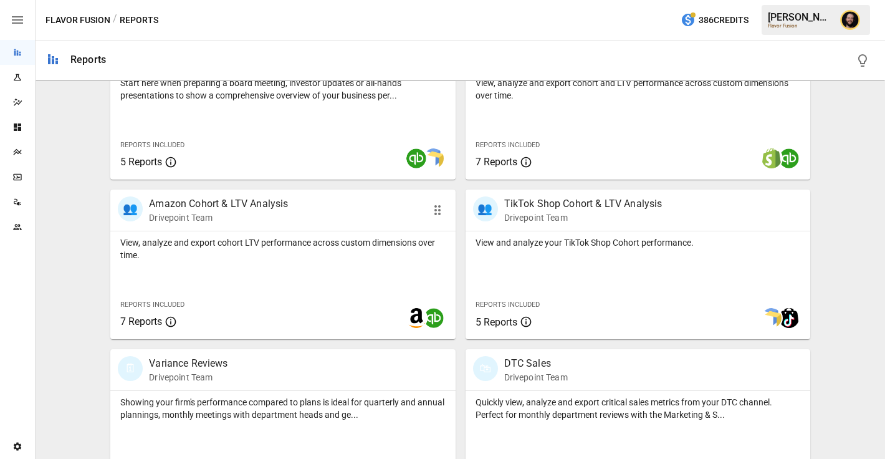
click at [356, 293] on div "View, analyze and export cohort LTV performance across custom dimensions over t…" at bounding box center [282, 285] width 345 height 108
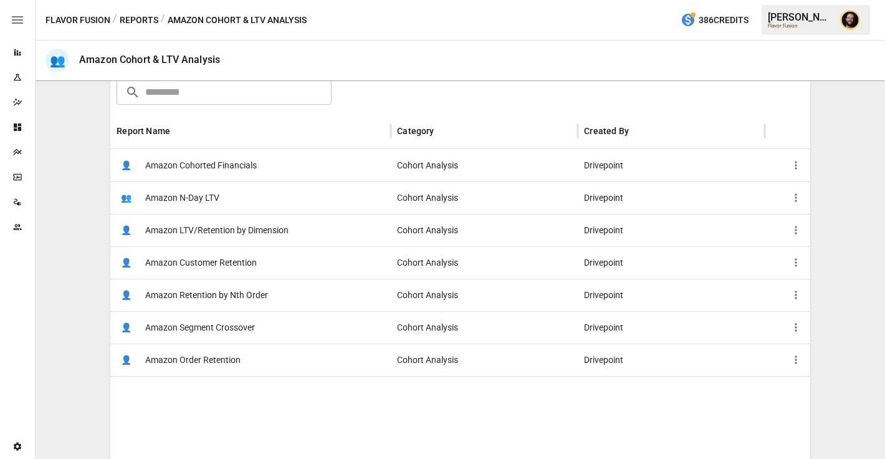
scroll to position [187, 0]
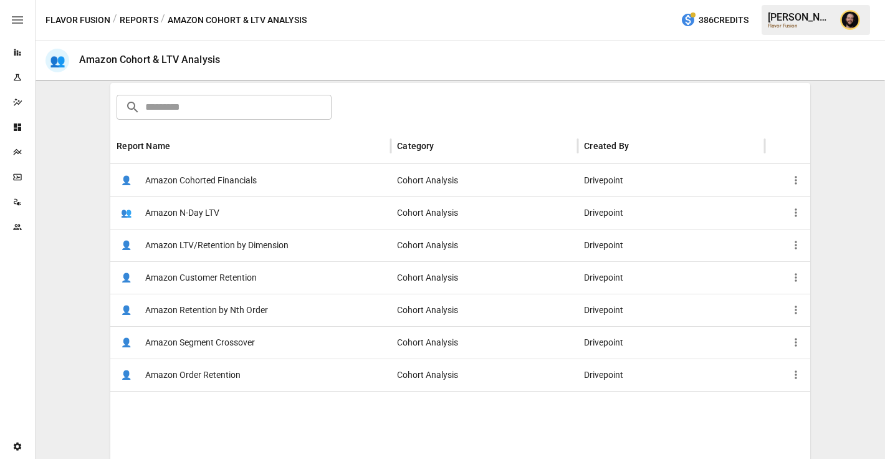
click at [233, 184] on span "Amazon Cohorted Financials" at bounding box center [201, 181] width 112 height 32
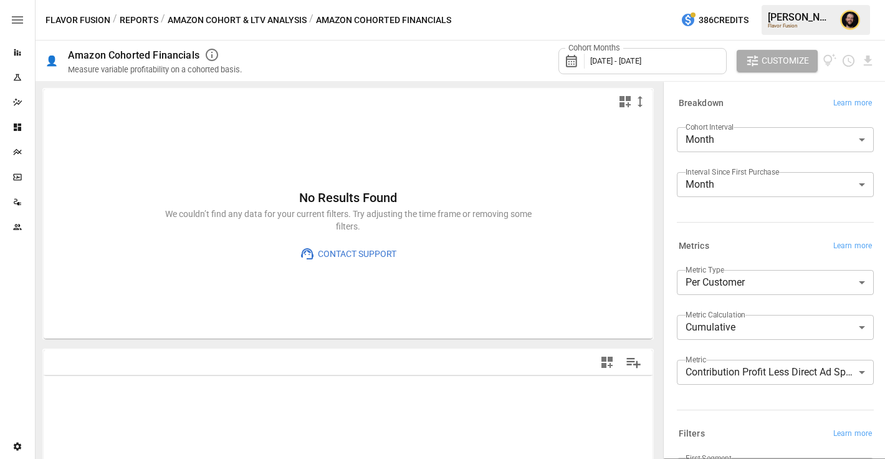
scroll to position [155, 0]
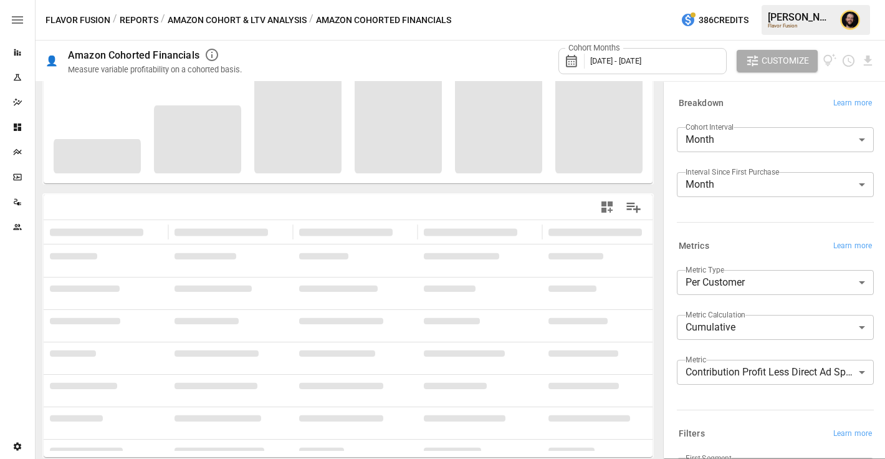
click at [738, 0] on body "**********" at bounding box center [442, 0] width 885 height 0
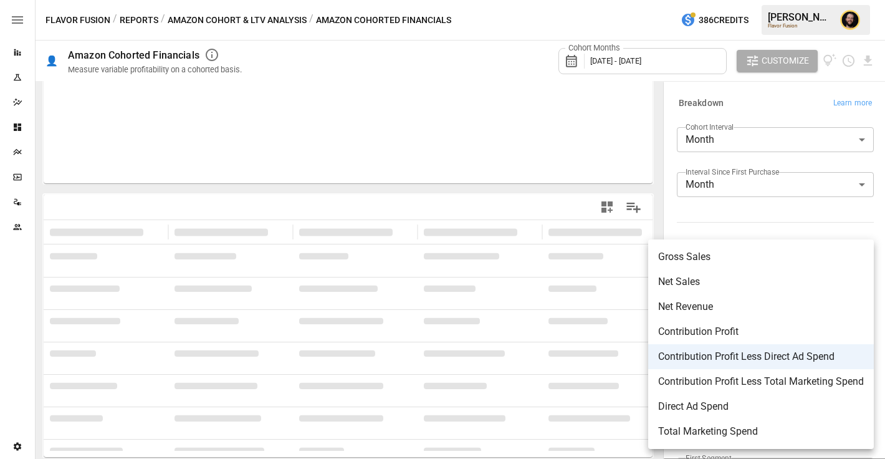
scroll to position [148, 0]
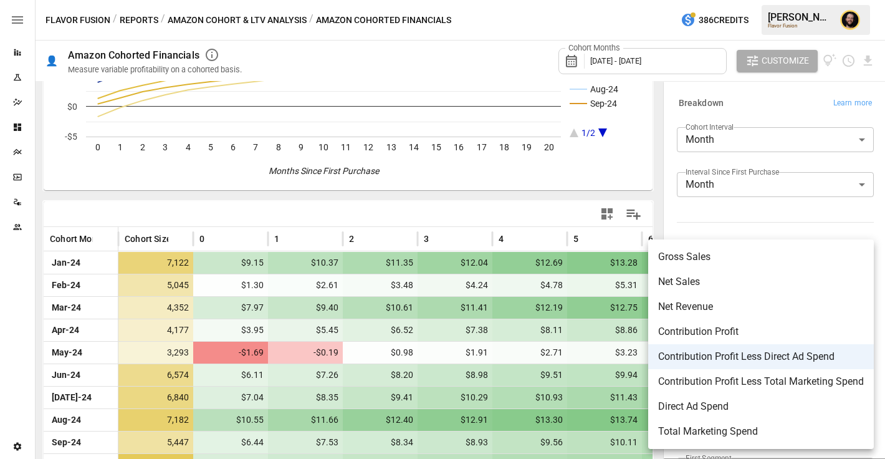
click at [315, 219] on div at bounding box center [442, 229] width 885 height 459
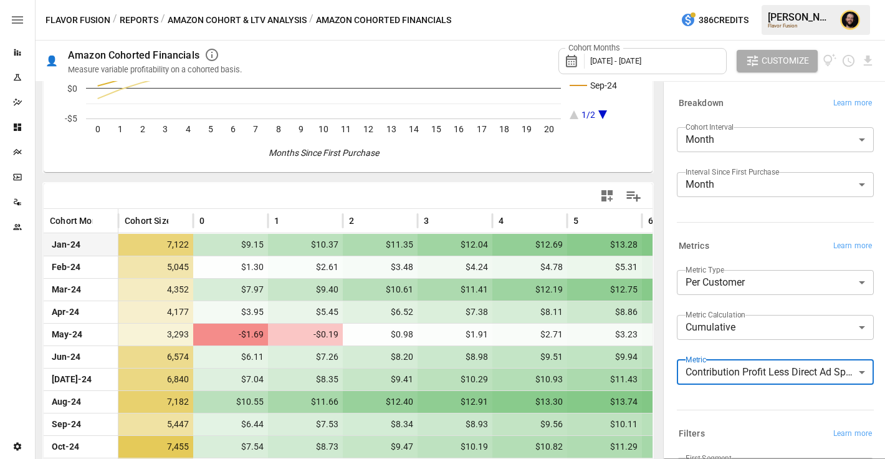
scroll to position [195, 0]
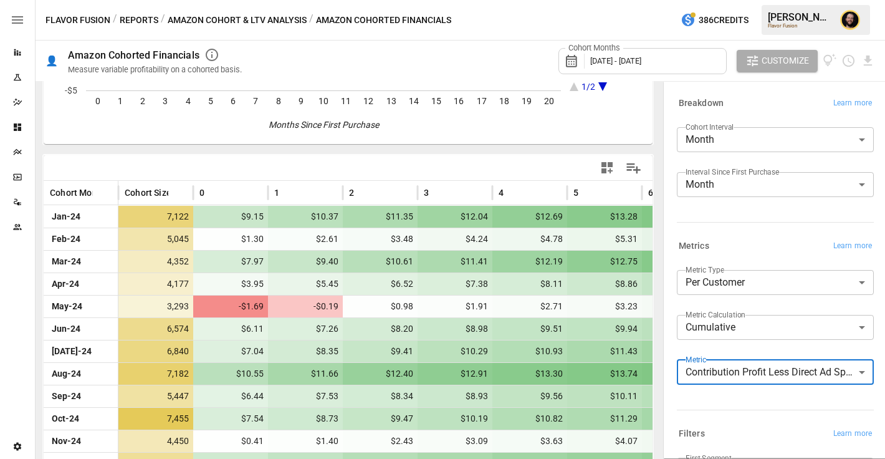
click at [142, 16] on button "Reports" at bounding box center [139, 20] width 39 height 16
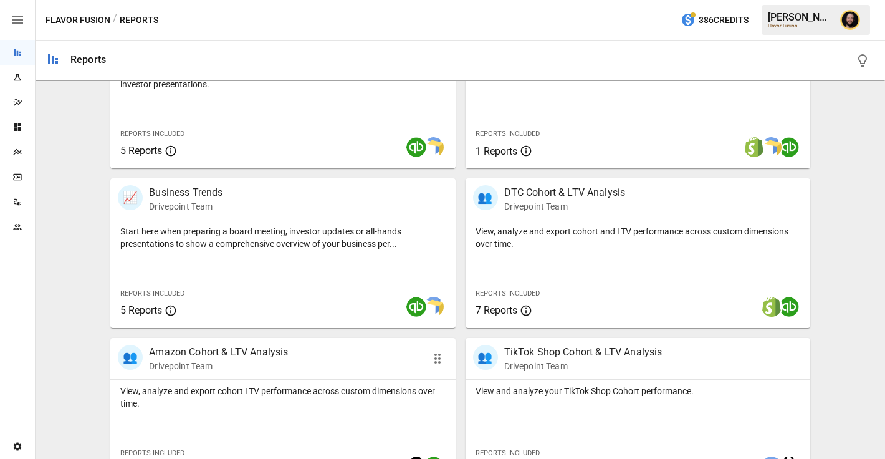
scroll to position [397, 0]
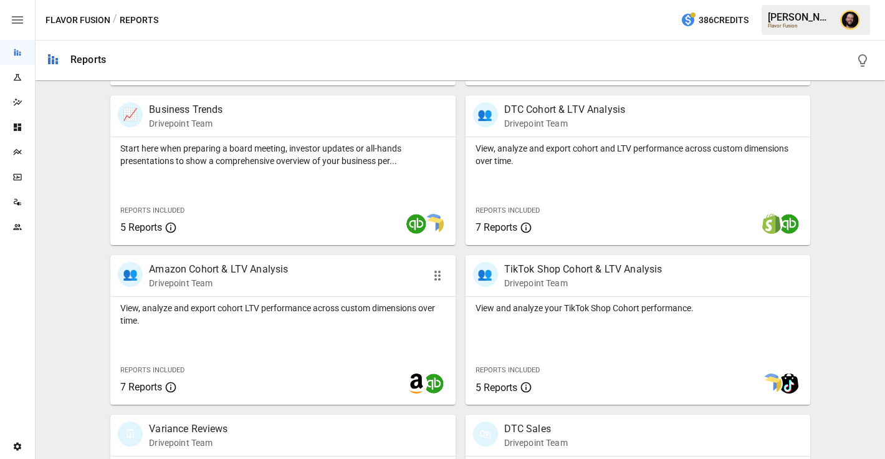
click at [338, 317] on p "View, analyze and export cohort LTV performance across custom dimensions over t…" at bounding box center [282, 314] width 325 height 25
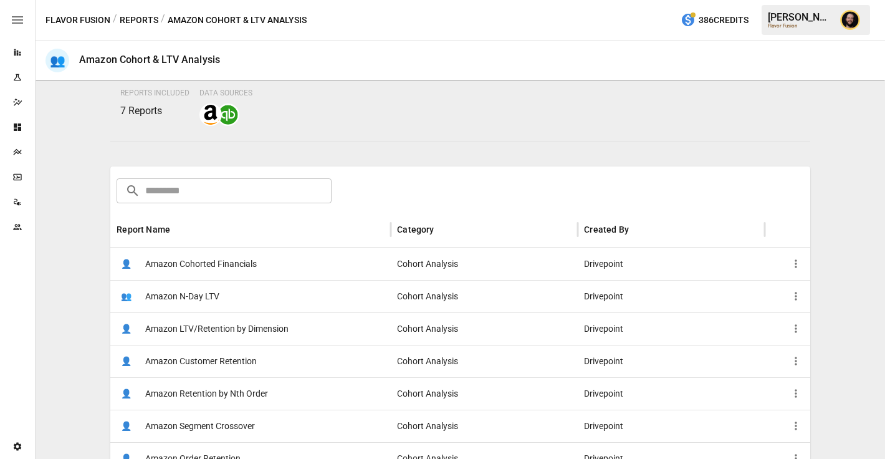
scroll to position [108, 0]
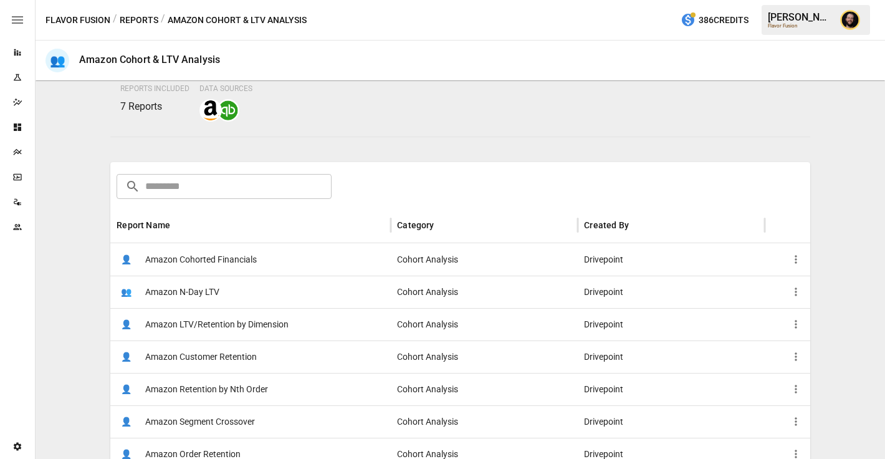
click at [140, 21] on button "Reports" at bounding box center [139, 20] width 39 height 16
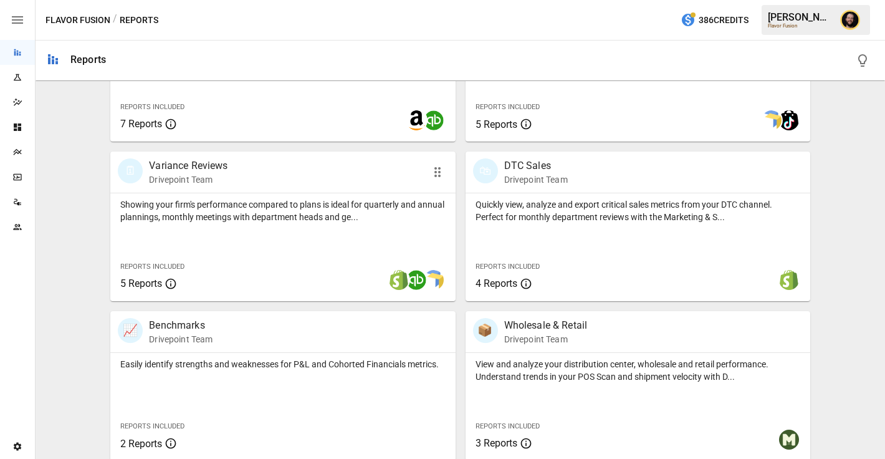
scroll to position [782, 0]
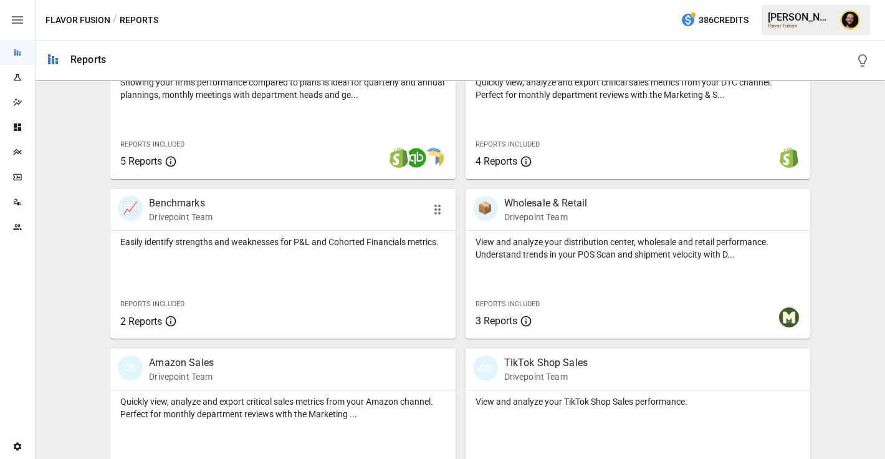
click at [221, 266] on div "Easily identify strengths and weaknesses for P&L and Cohorted Financials metric…" at bounding box center [282, 285] width 345 height 108
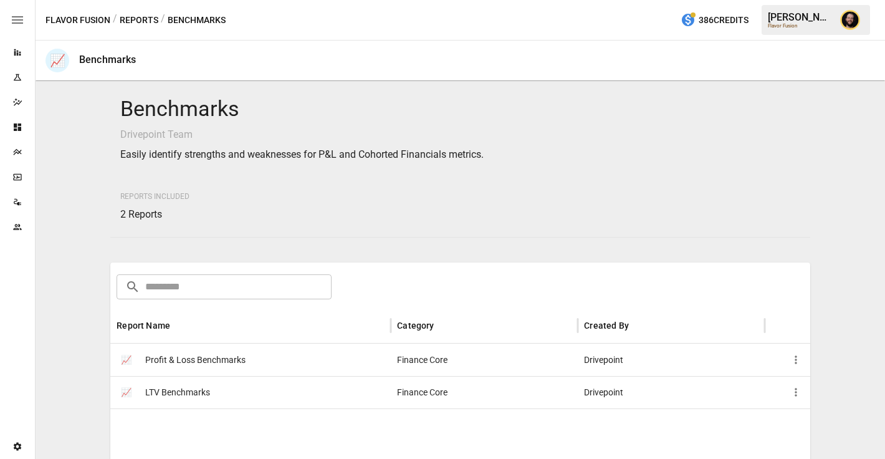
click at [238, 398] on div "📈 LTV Benchmarks" at bounding box center [250, 392] width 281 height 32
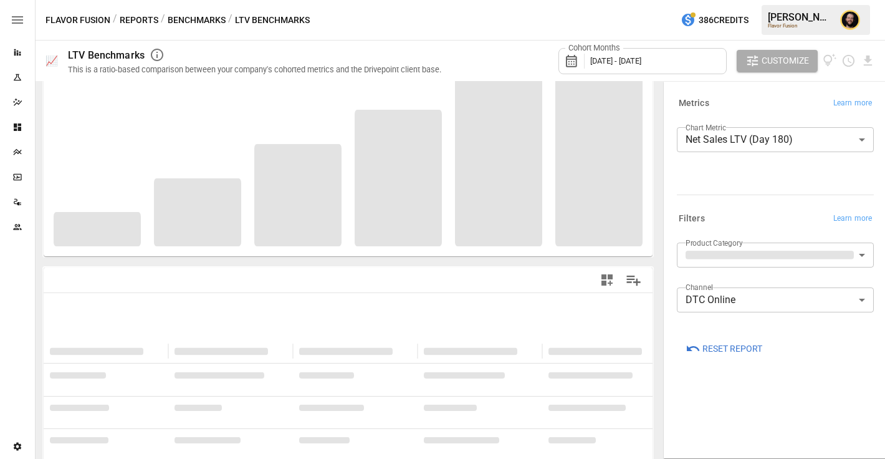
scroll to position [136, 0]
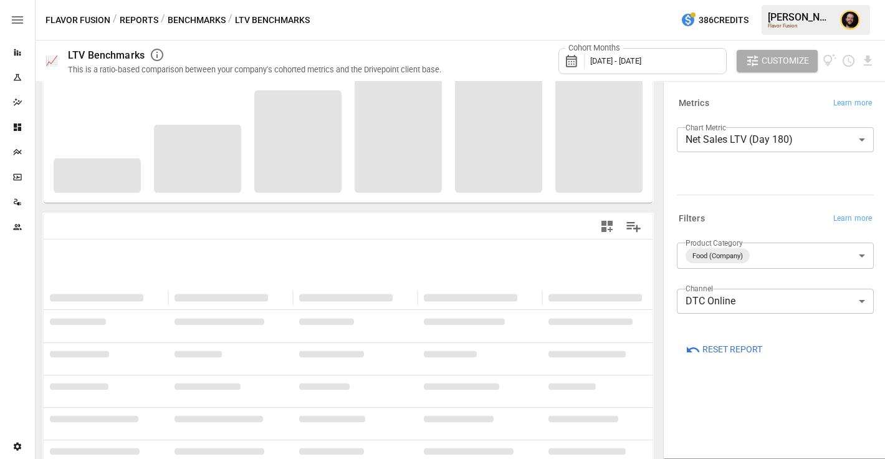
click at [751, 0] on body "**********" at bounding box center [442, 0] width 885 height 0
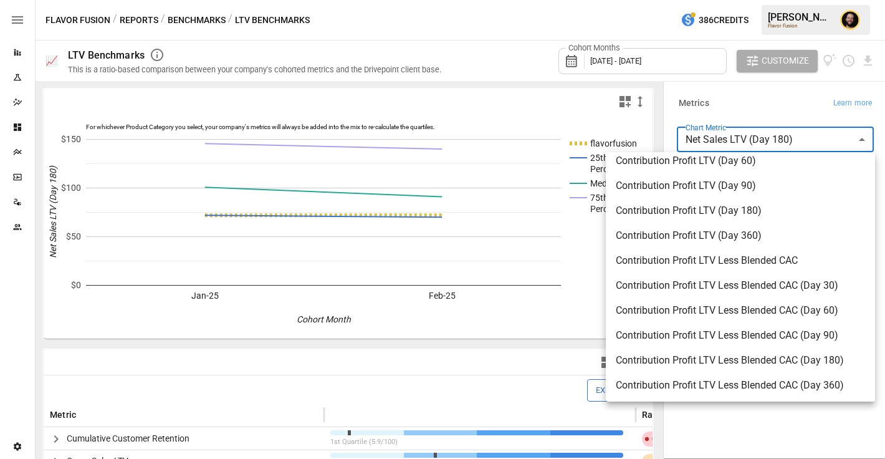
scroll to position [381, 0]
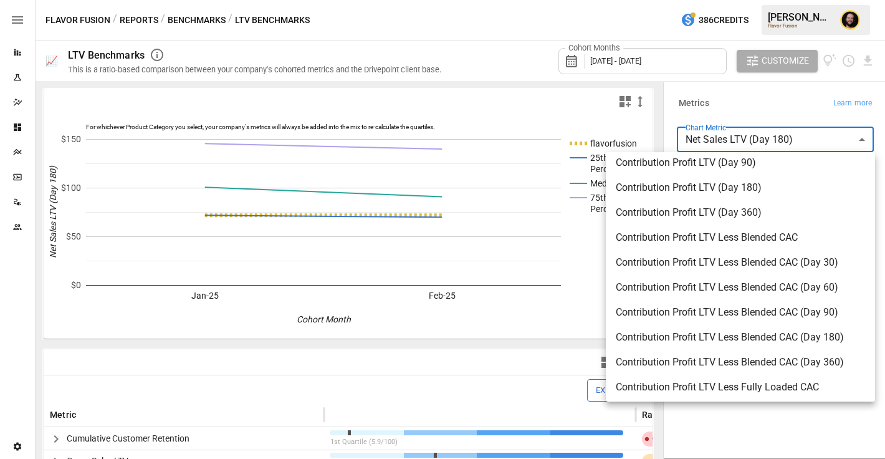
click at [787, 445] on div at bounding box center [442, 229] width 885 height 459
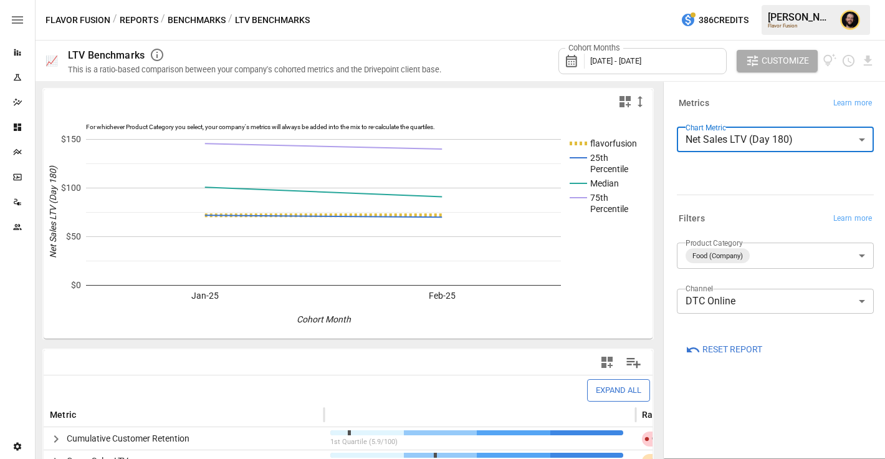
click at [758, 0] on body "Reports Experiments Dazzler Studio Dashboards Plans SmartModel ™ Data Sources T…" at bounding box center [442, 0] width 885 height 0
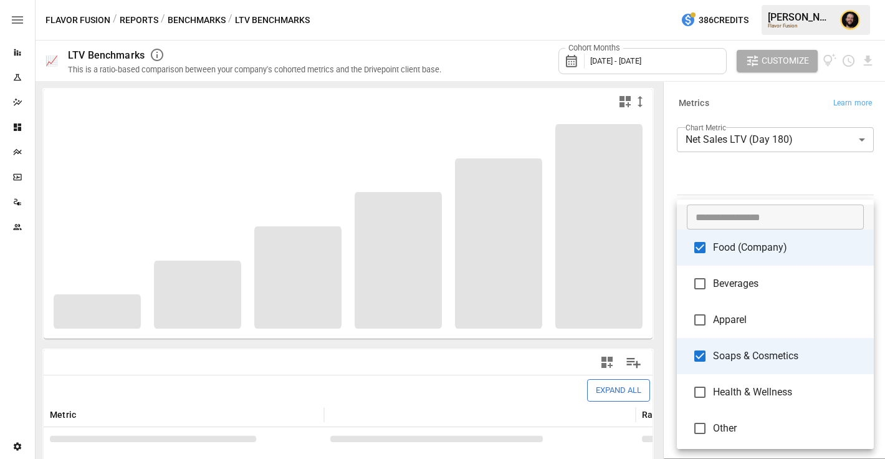
type input "**********"
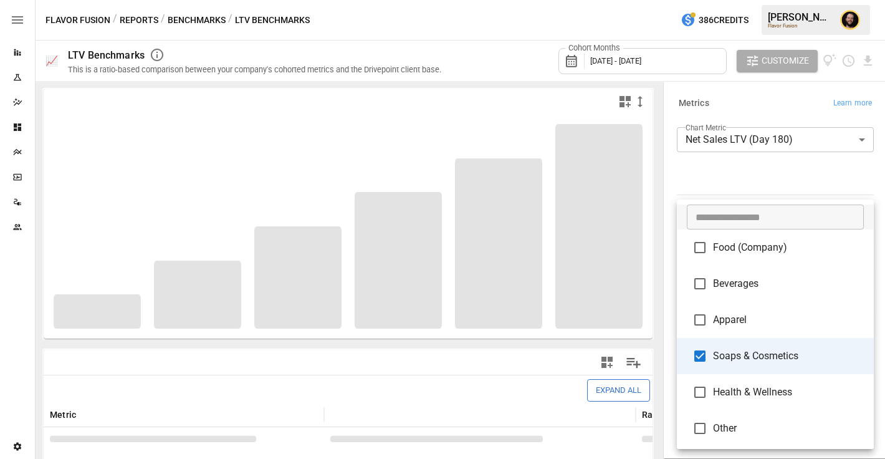
click at [701, 178] on div at bounding box center [442, 229] width 885 height 459
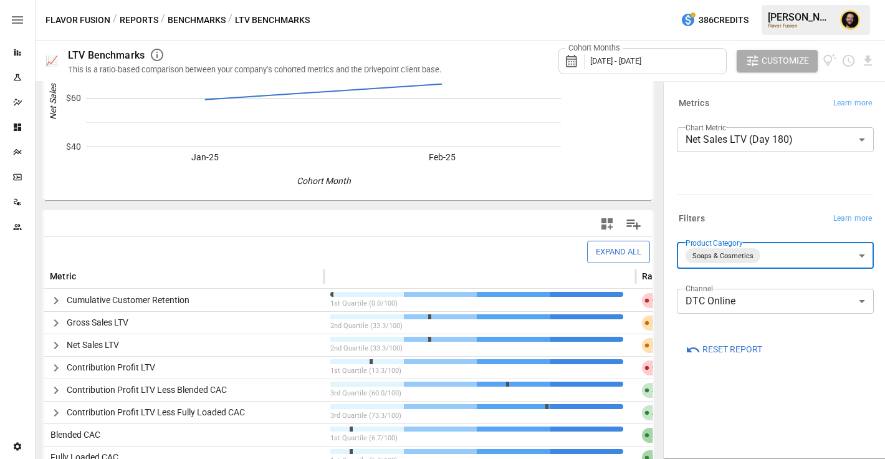
scroll to position [169, 0]
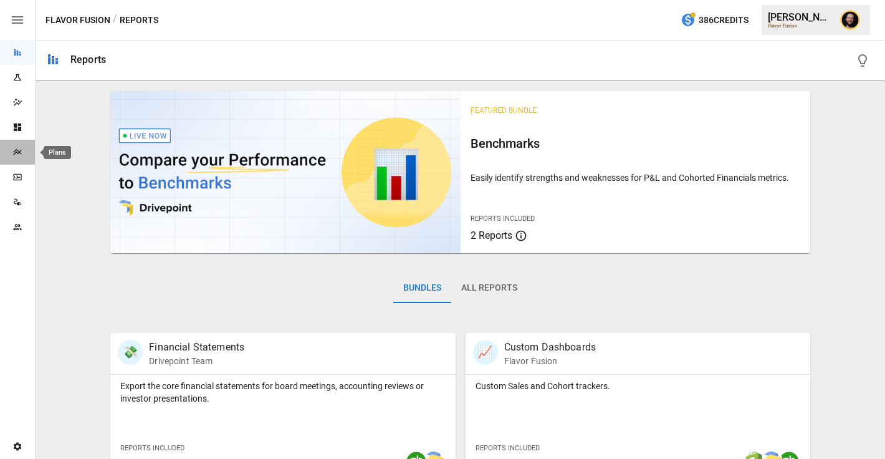
click at [14, 156] on icon "Plans" at bounding box center [17, 152] width 10 height 10
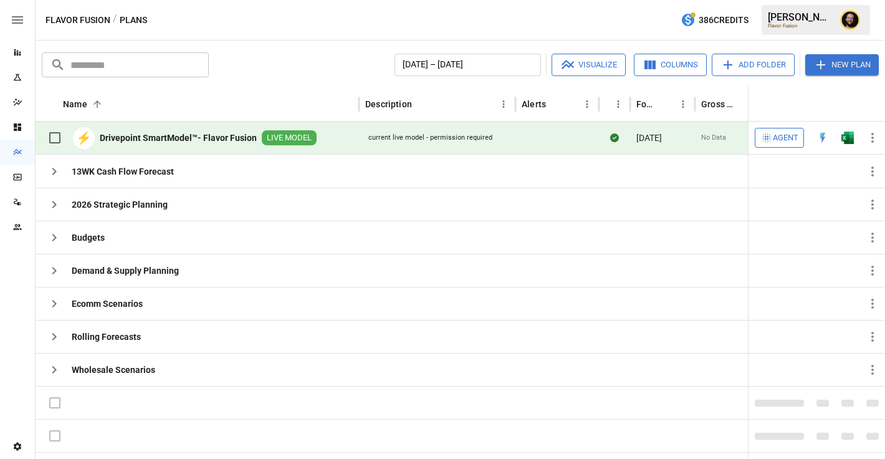
click at [847, 142] on img "Open in Excel" at bounding box center [848, 138] width 12 height 12
